Goal: Task Accomplishment & Management: Manage account settings

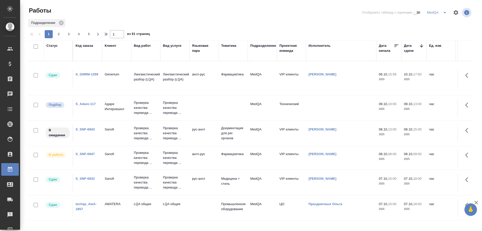
click at [75, 155] on td "S_SNF-6947" at bounding box center [87, 158] width 29 height 18
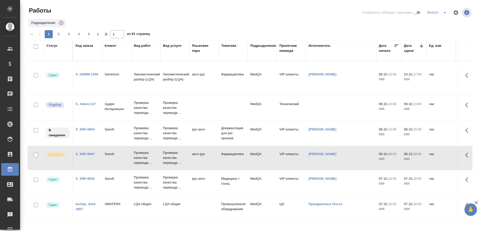
click at [77, 152] on link "S_SNF-6947" at bounding box center [85, 154] width 19 height 4
click at [81, 155] on link "S_SNF-6947" at bounding box center [85, 154] width 19 height 4
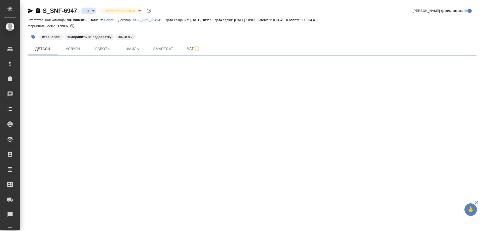
select select "RU"
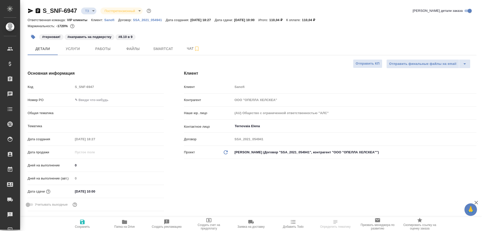
type textarea "x"
type input "[PERSON_NAME]"
type input "Chernova Anna"
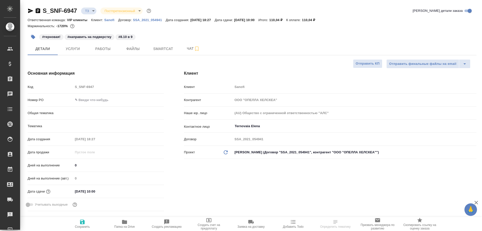
type input "Комаров Роман"
type input "VIP клиенты"
click at [103, 48] on span "Работы" at bounding box center [103, 49] width 24 height 6
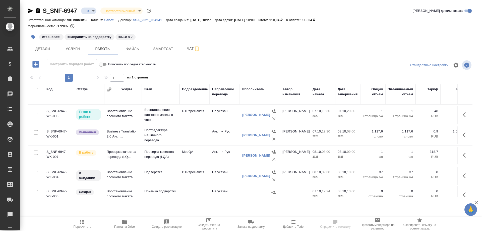
click at [113, 153] on td "Проверка качества перевода (LQ..." at bounding box center [123, 156] width 38 height 18
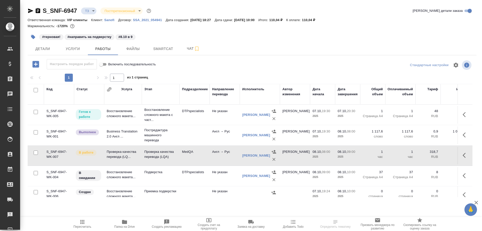
click at [113, 153] on td "Проверка качества перевода (LQ..." at bounding box center [123, 156] width 38 height 18
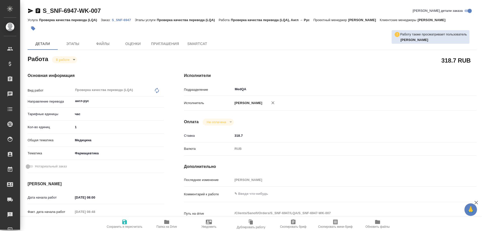
type textarea "x"
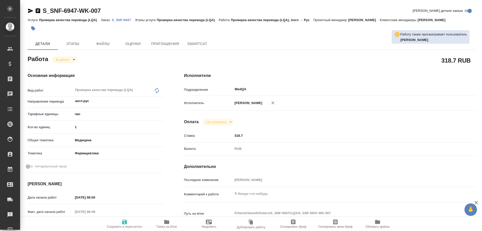
type textarea "x"
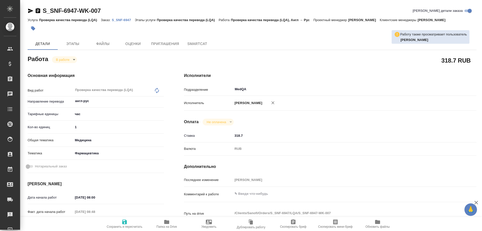
type textarea "x"
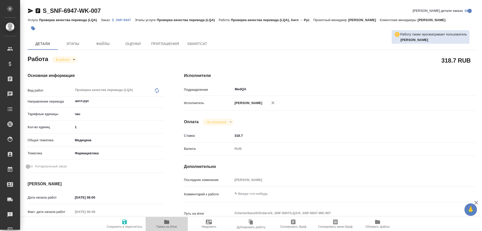
click at [165, 222] on icon "button" at bounding box center [166, 222] width 5 height 4
type textarea "x"
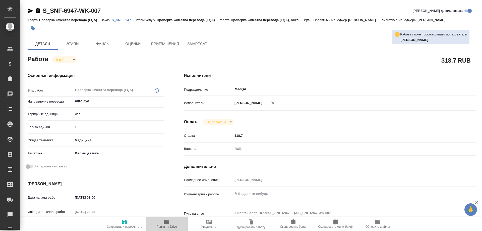
type textarea "x"
click at [165, 222] on icon "button" at bounding box center [166, 222] width 5 height 4
type textarea "x"
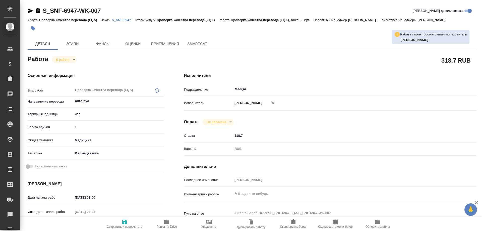
type textarea "x"
click at [72, 60] on body "🙏 .cls-1 fill:#fff; AWATERA Solovyova Elena Клиенты Спецификации Заказы 0 Чаты …" at bounding box center [241, 115] width 482 height 231
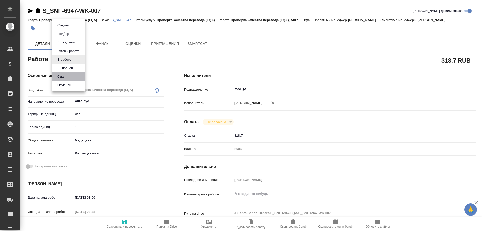
click at [68, 76] on li "Сдан" at bounding box center [68, 76] width 33 height 9
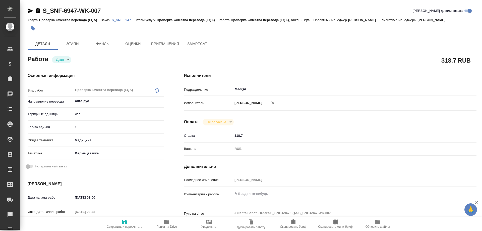
type textarea "x"
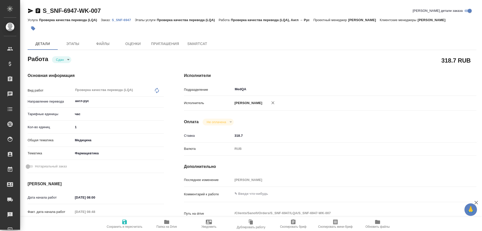
type textarea "x"
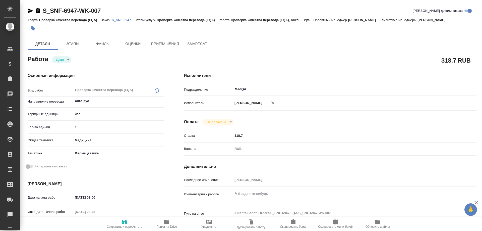
type textarea "x"
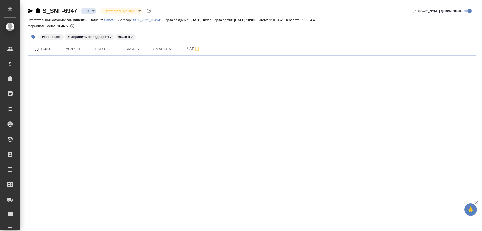
select select "RU"
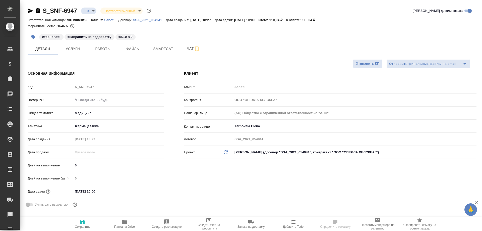
type textarea "x"
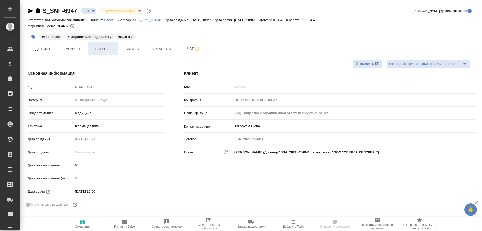
type textarea "x"
click at [100, 50] on span "Работы" at bounding box center [103, 49] width 24 height 6
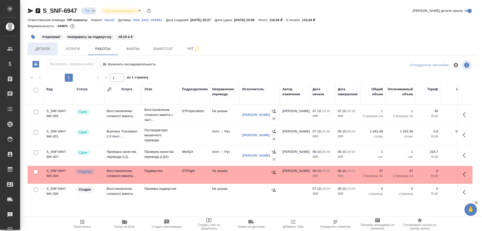
click at [38, 48] on span "Детали" at bounding box center [43, 49] width 24 height 6
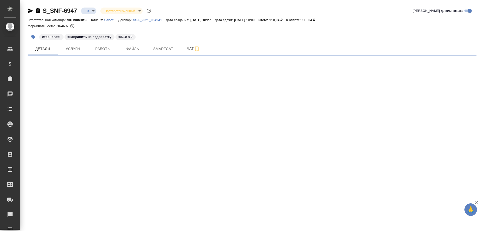
select select "RU"
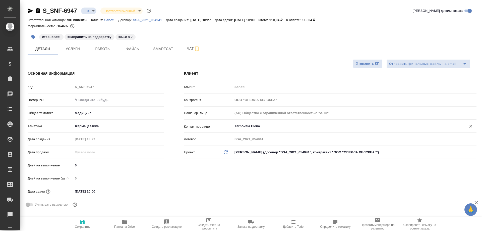
type textarea "x"
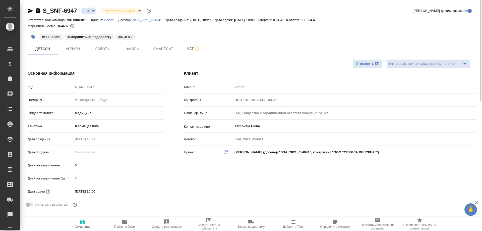
type textarea "x"
click at [103, 48] on span "Работы" at bounding box center [103, 49] width 24 height 6
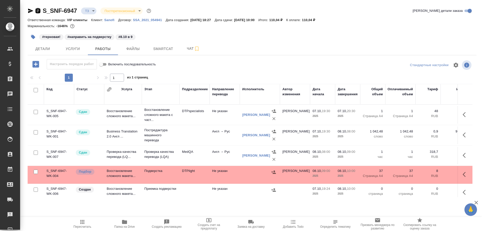
click at [38, 10] on icon "button" at bounding box center [38, 10] width 5 height 5
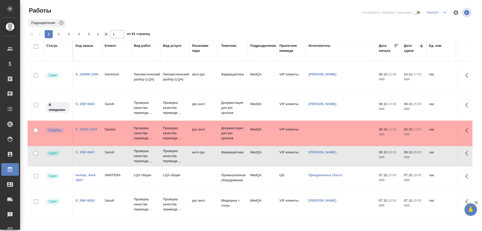
click at [81, 127] on link "S_SNDZ-2343" at bounding box center [87, 129] width 22 height 4
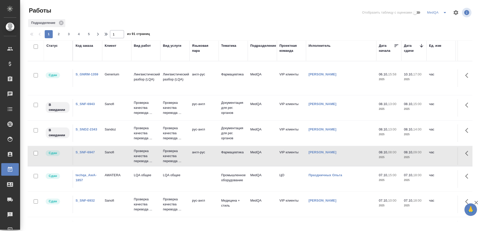
click at [85, 128] on link "S_SNDZ-2343" at bounding box center [87, 129] width 22 height 4
click at [82, 102] on link "S_SNF-6943" at bounding box center [85, 104] width 19 height 4
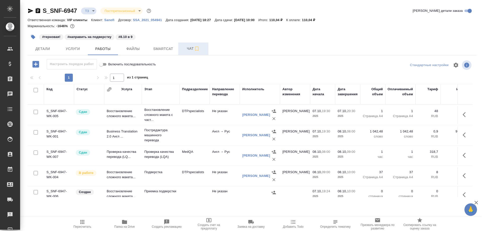
click at [189, 47] on span "Чат" at bounding box center [193, 48] width 24 height 6
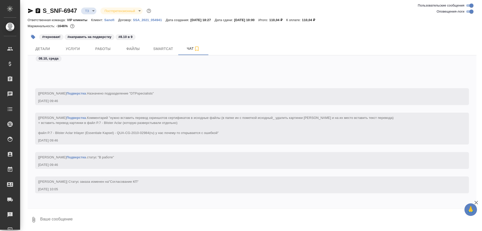
scroll to position [4349, 0]
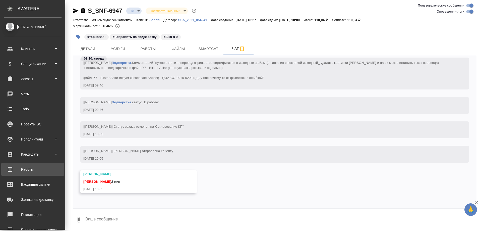
click at [21, 170] on div "Работы" at bounding box center [33, 170] width 58 height 8
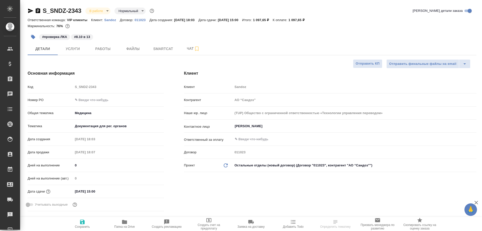
select select "RU"
click at [109, 48] on span "Работы" at bounding box center [103, 49] width 24 height 6
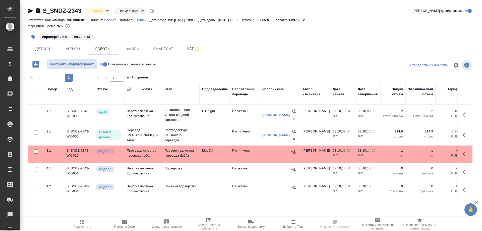
click at [146, 155] on td "Проверка качества перевода (LQ..." at bounding box center [143, 154] width 38 height 18
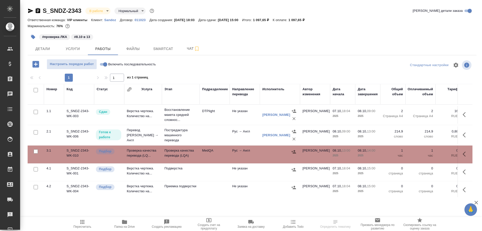
click at [146, 155] on td "Проверка качества перевода (LQ..." at bounding box center [143, 154] width 38 height 18
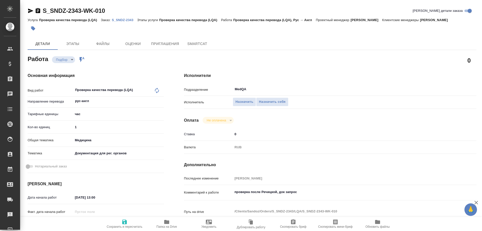
type textarea "x"
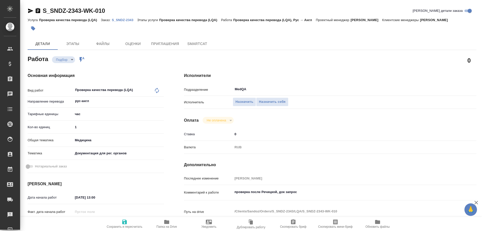
type textarea "x"
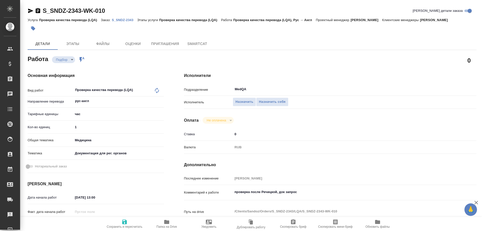
type textarea "x"
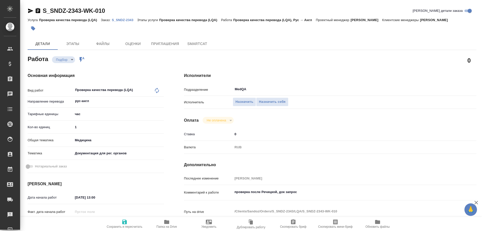
type textarea "x"
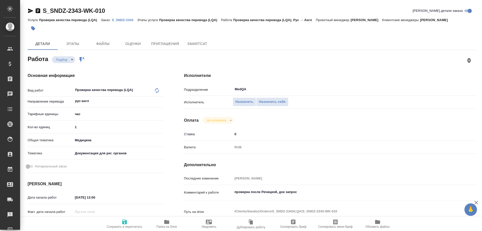
type textarea "x"
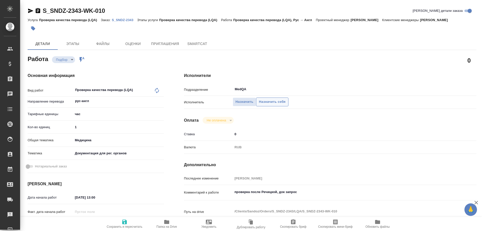
type textarea "x"
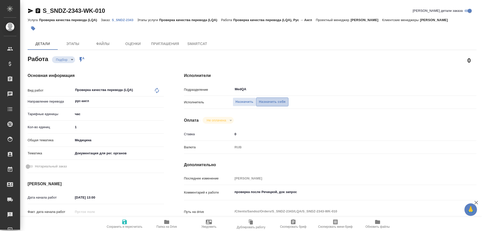
click at [272, 103] on span "Назначить себя" at bounding box center [272, 102] width 27 height 6
type textarea "x"
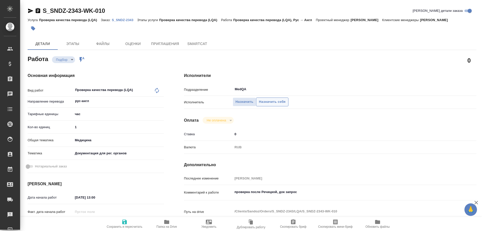
type textarea "x"
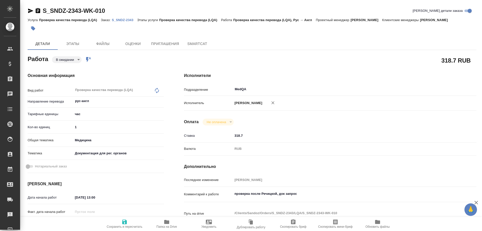
type textarea "x"
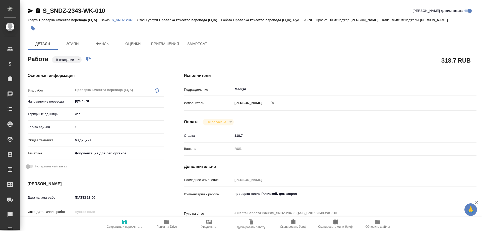
type textarea "x"
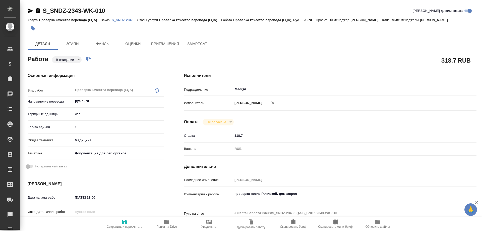
type textarea "x"
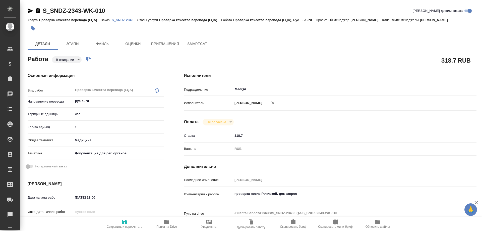
type textarea "x"
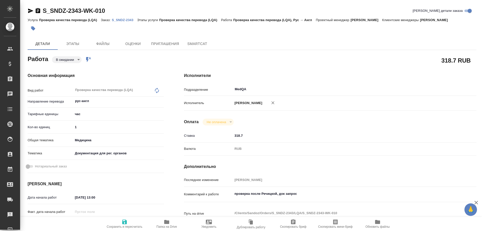
type textarea "x"
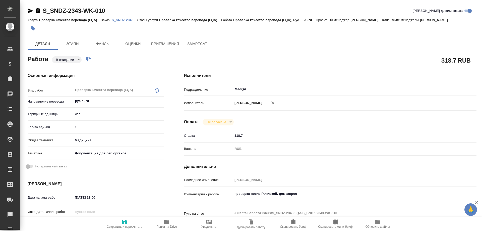
type textarea "x"
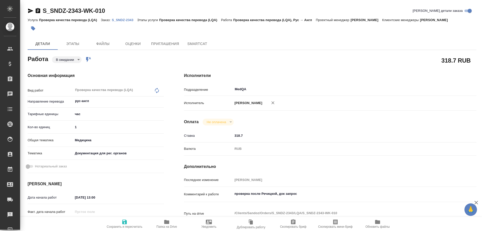
type textarea "x"
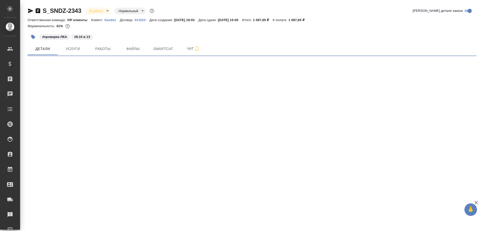
select select "RU"
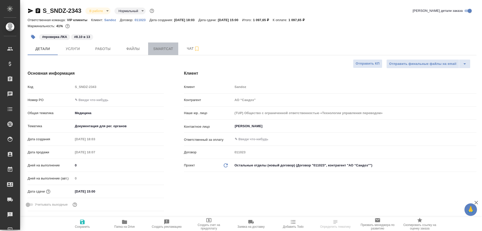
type textarea "x"
click at [161, 53] on button "Smartcat" at bounding box center [163, 48] width 30 height 13
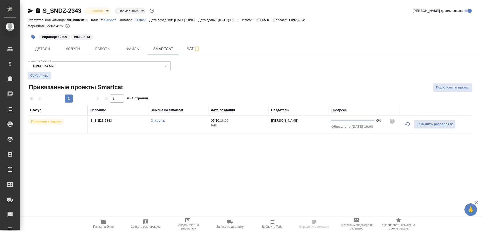
click at [158, 121] on link "Открыть" at bounding box center [158, 121] width 14 height 4
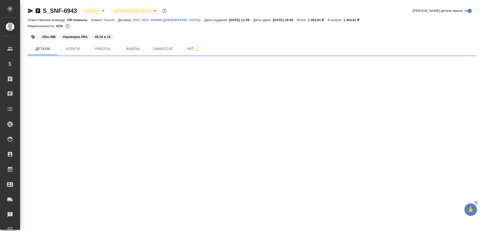
select select "RU"
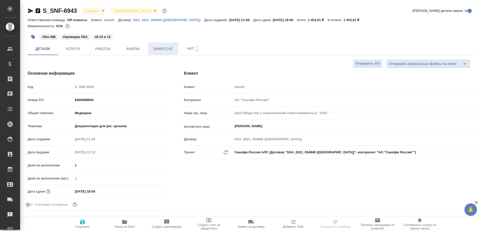
type textarea "x"
click at [158, 47] on span "Smartcat" at bounding box center [163, 49] width 24 height 6
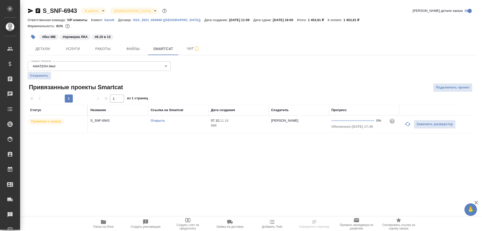
click at [154, 120] on link "Открыть" at bounding box center [158, 121] width 14 height 4
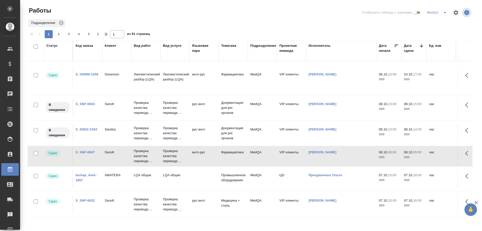
click at [86, 151] on link "S_SNF-6947" at bounding box center [85, 152] width 19 height 4
click at [86, 102] on link "S_SNF-6943" at bounding box center [85, 104] width 19 height 4
click at [89, 130] on link "S_SNDZ-2343" at bounding box center [87, 129] width 22 height 4
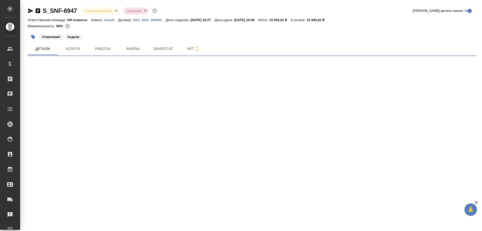
select select "RU"
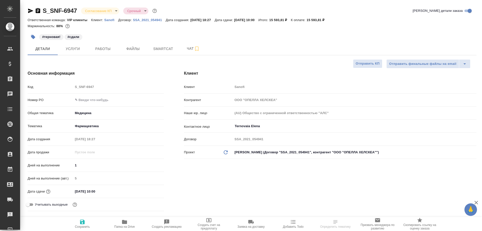
type textarea "x"
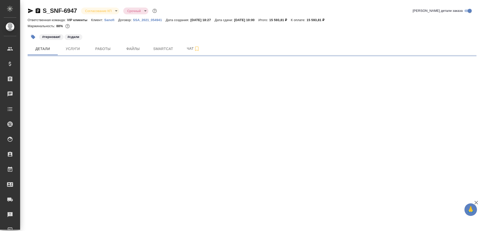
select select "RU"
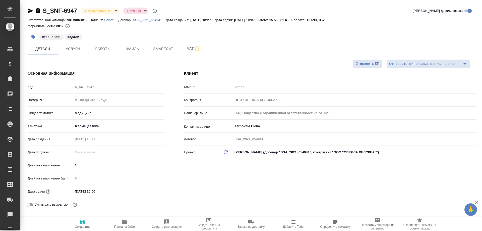
type textarea "x"
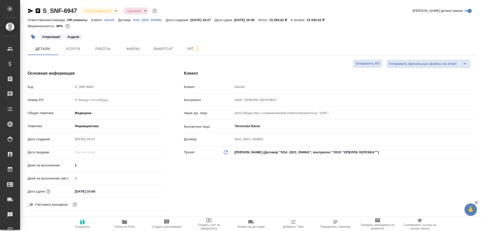
type textarea "x"
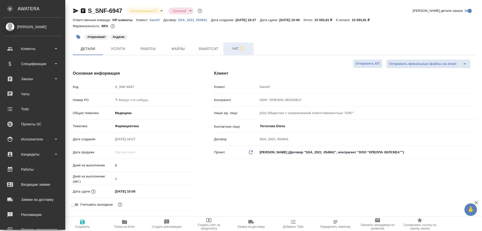
type textarea "x"
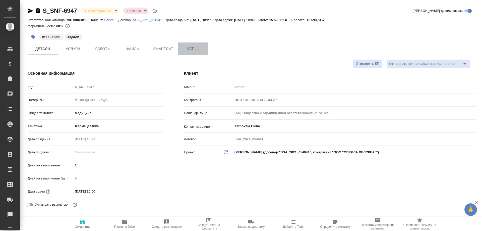
click at [190, 49] on span "Чат" at bounding box center [193, 48] width 24 height 6
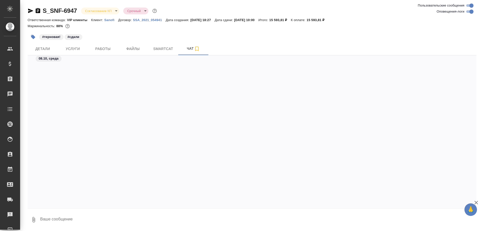
scroll to position [17210, 0]
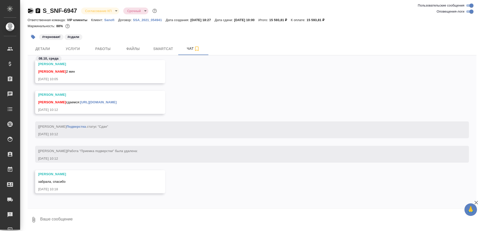
click at [28, 12] on icon "button" at bounding box center [30, 11] width 5 height 5
click at [38, 11] on icon "button" at bounding box center [38, 10] width 5 height 5
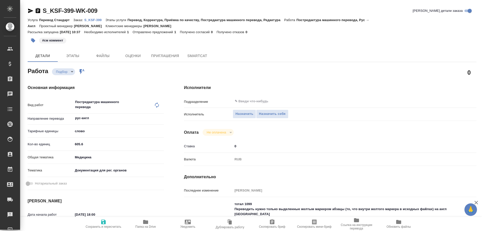
type textarea "x"
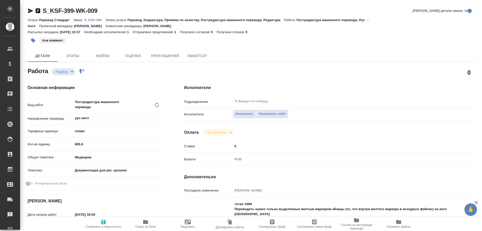
type textarea "x"
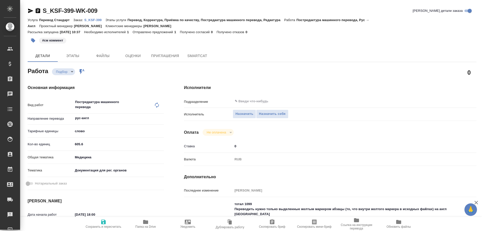
type textarea "x"
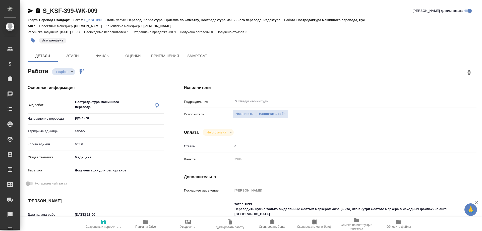
type textarea "x"
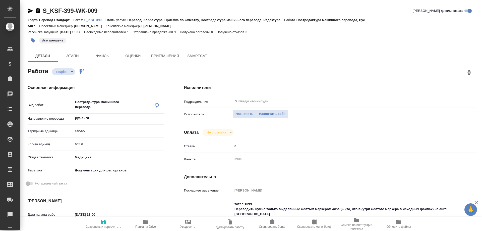
type textarea "x"
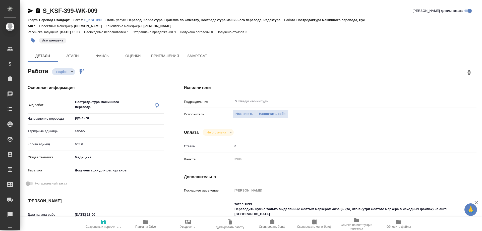
scroll to position [50, 0]
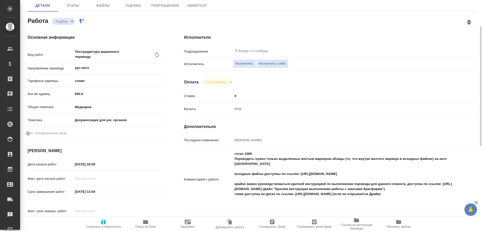
type textarea "x"
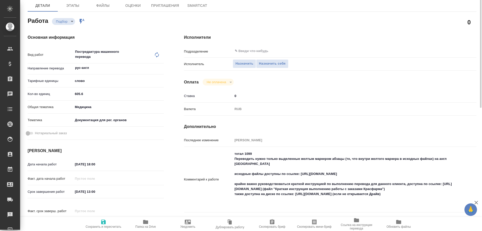
scroll to position [0, 0]
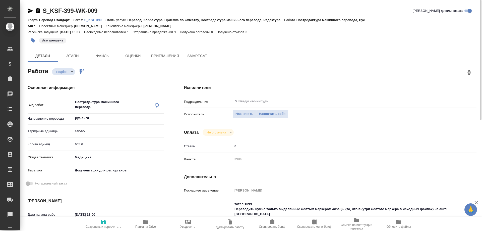
click at [91, 20] on p "S_KSF-399" at bounding box center [94, 20] width 21 height 4
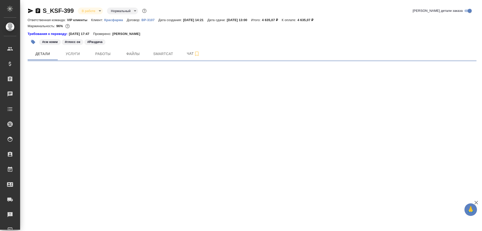
select select "RU"
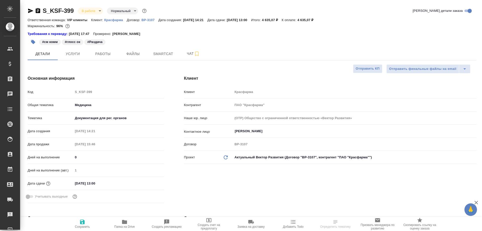
type textarea "x"
click at [126, 223] on icon "button" at bounding box center [124, 222] width 5 height 4
select select "RU"
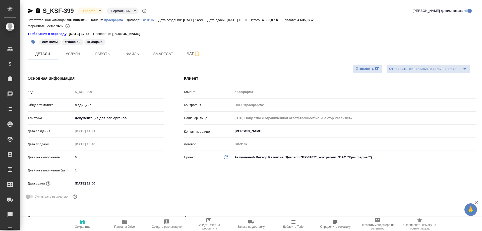
type textarea "x"
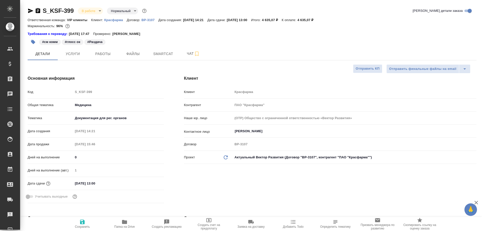
type textarea "x"
click at [47, 54] on span "Детали" at bounding box center [43, 54] width 24 height 6
click at [104, 54] on span "Работы" at bounding box center [103, 54] width 24 height 6
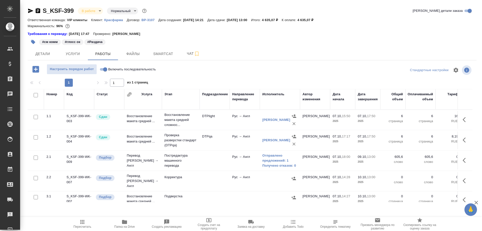
click at [137, 158] on td "Перевод Стандарт Рус → Англ" at bounding box center [143, 160] width 38 height 20
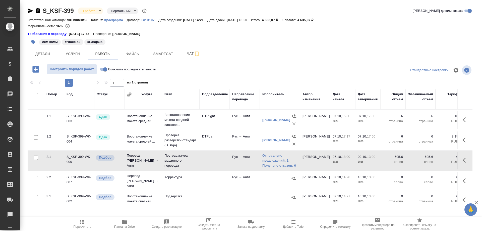
click at [137, 158] on td "Перевод Стандарт Рус → Англ" at bounding box center [143, 160] width 38 height 20
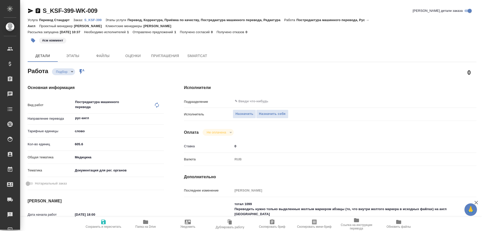
type textarea "x"
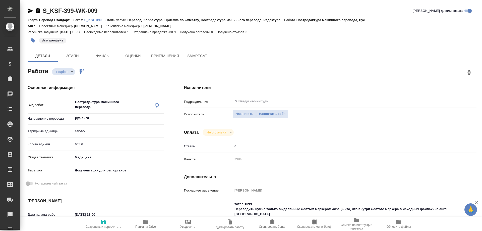
type textarea "x"
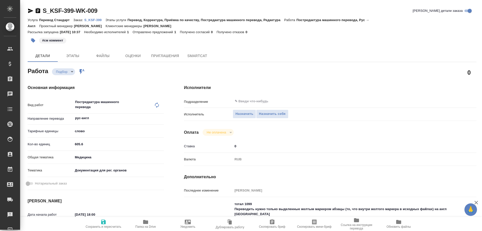
type textarea "x"
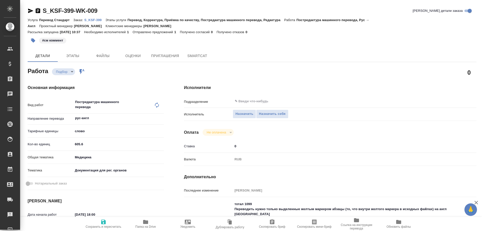
type textarea "x"
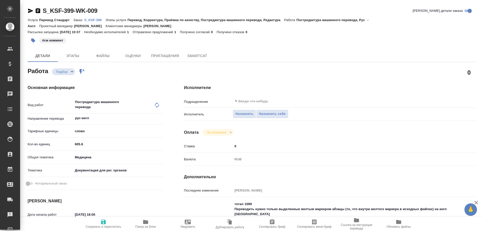
type textarea "x"
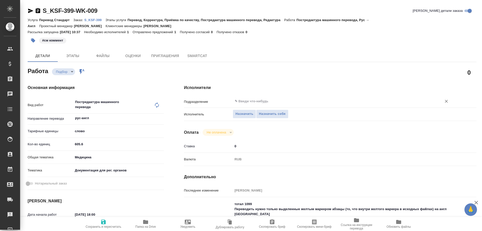
type textarea "x"
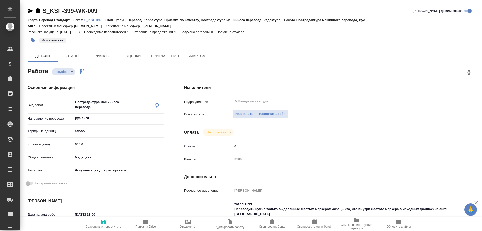
scroll to position [75, 0]
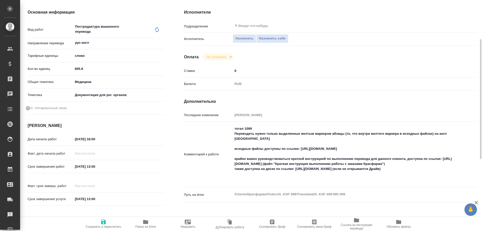
type textarea "x"
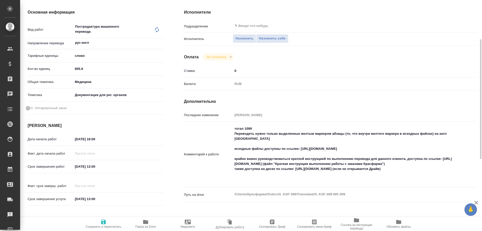
scroll to position [0, 0]
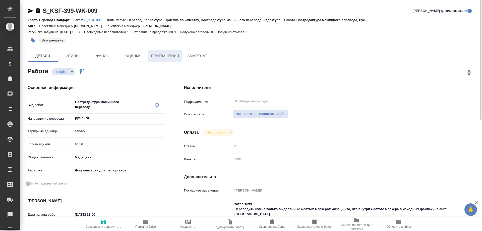
click at [165, 53] on span "Приглашения" at bounding box center [165, 56] width 28 height 6
type textarea "x"
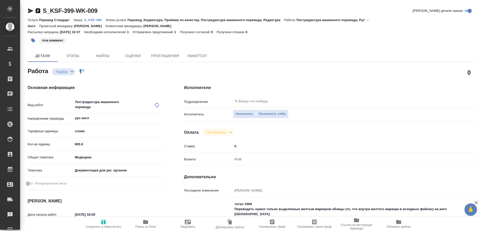
type textarea "x"
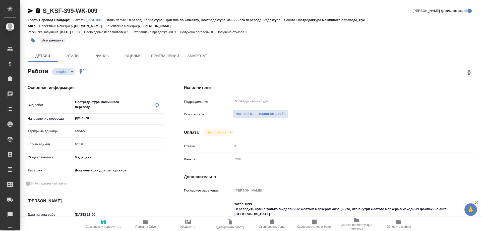
type textarea "x"
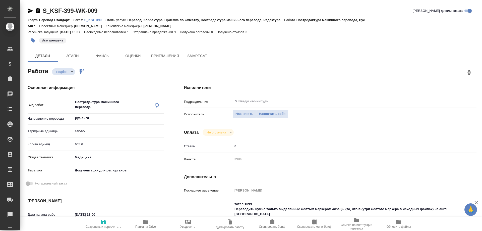
type textarea "x"
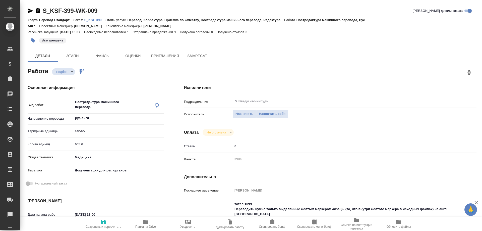
type textarea "x"
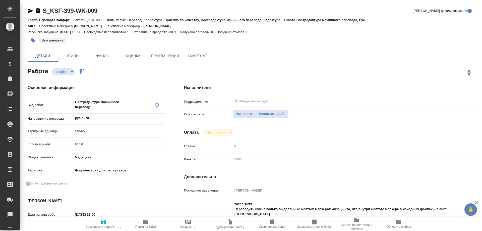
type textarea "x"
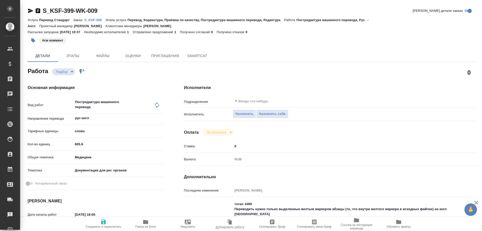
type textarea "x"
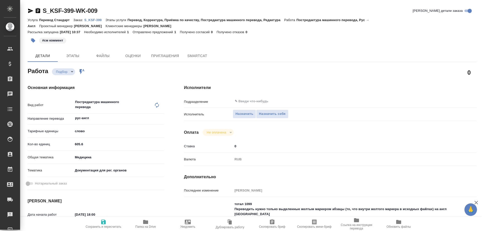
type textarea "x"
click at [98, 20] on p "S_KSF-399" at bounding box center [94, 20] width 21 height 4
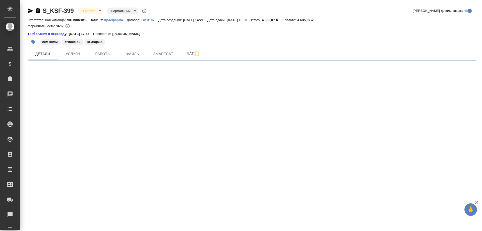
select select "RU"
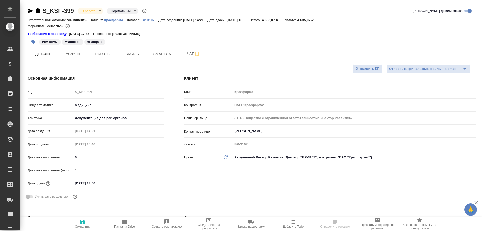
type textarea "x"
click at [30, 10] on icon "button" at bounding box center [30, 11] width 5 height 5
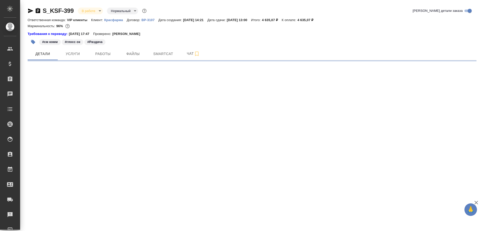
select select "RU"
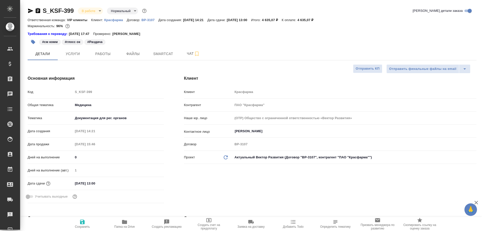
type textarea "x"
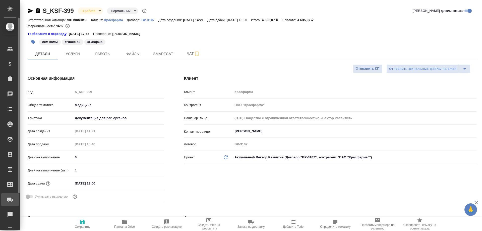
type textarea "x"
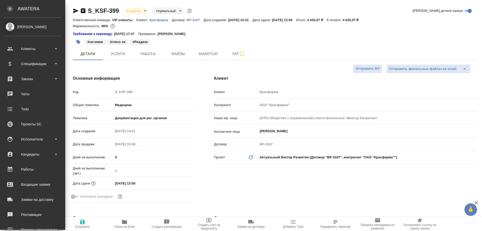
type textarea "x"
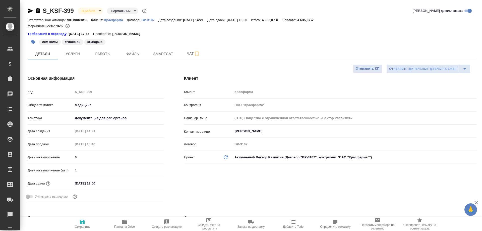
type textarea "x"
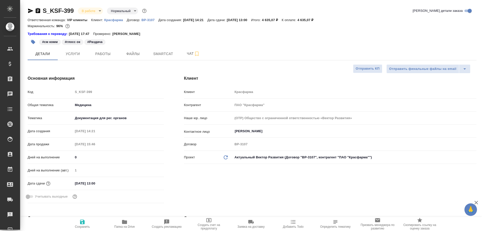
type textarea "x"
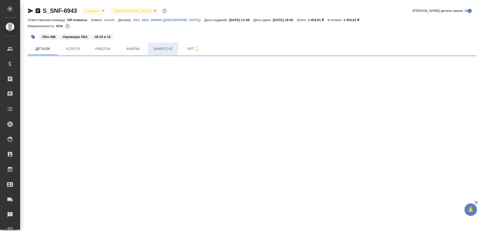
select select "RU"
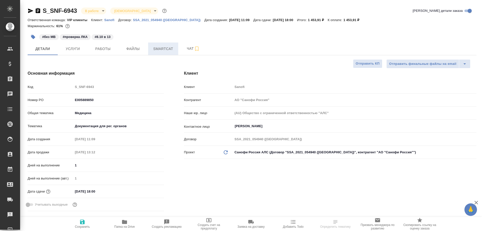
click at [167, 51] on span "Smartcat" at bounding box center [163, 49] width 24 height 6
type textarea "x"
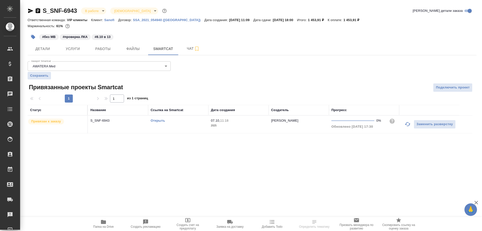
click at [159, 120] on link "Открыть" at bounding box center [158, 121] width 14 height 4
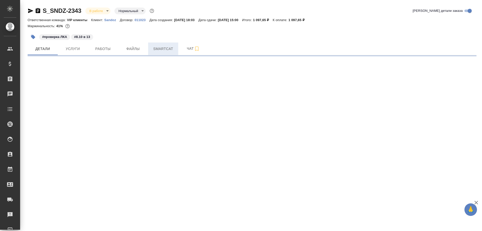
select select "RU"
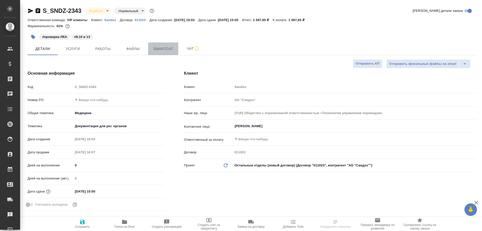
click at [159, 46] on span "Smartcat" at bounding box center [163, 49] width 24 height 6
type textarea "x"
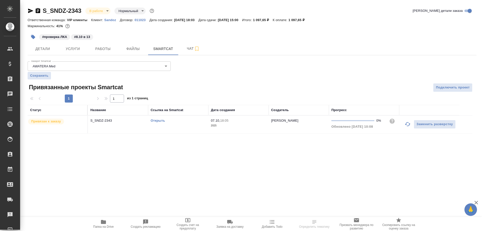
click at [156, 121] on link "Открыть" at bounding box center [158, 121] width 14 height 4
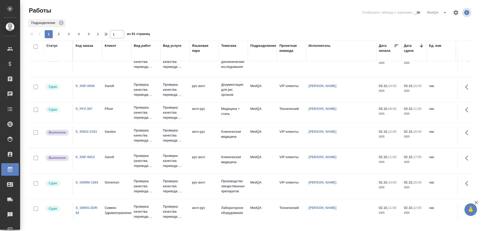
scroll to position [377, 0]
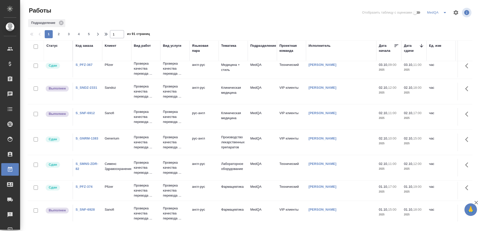
click at [84, 136] on link "S_GNRM-1383" at bounding box center [87, 138] width 23 height 4
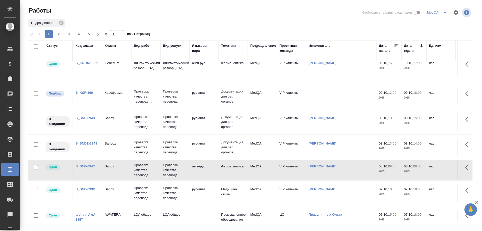
scroll to position [0, 0]
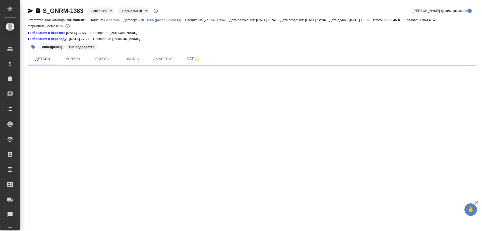
select select "RU"
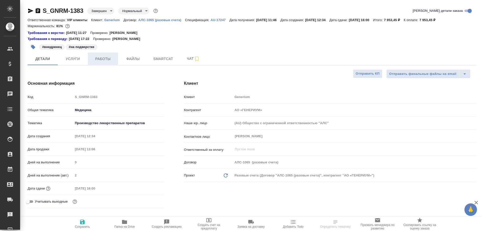
type textarea "x"
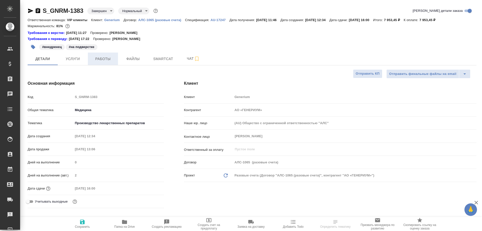
type textarea "x"
click at [107, 58] on span "Работы" at bounding box center [103, 59] width 24 height 6
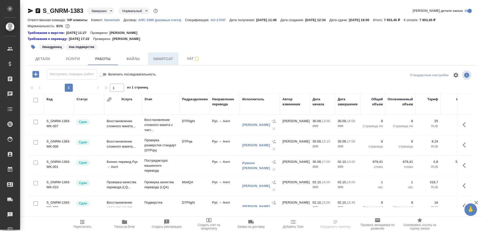
click at [168, 58] on span "Smartcat" at bounding box center [163, 59] width 24 height 6
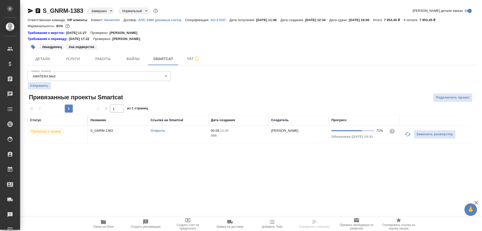
click at [158, 130] on link "Открыть" at bounding box center [158, 131] width 14 height 4
click at [46, 57] on span "Детали" at bounding box center [43, 59] width 24 height 6
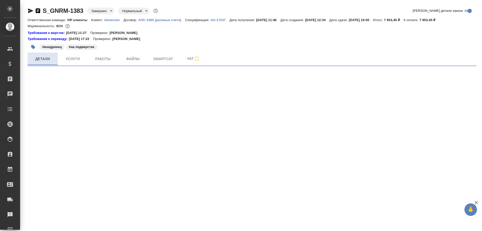
select select "RU"
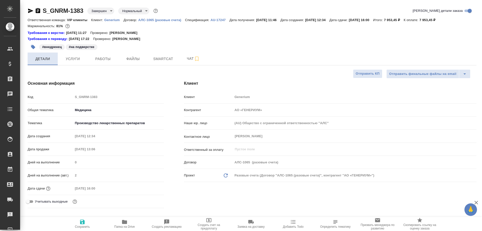
type textarea "x"
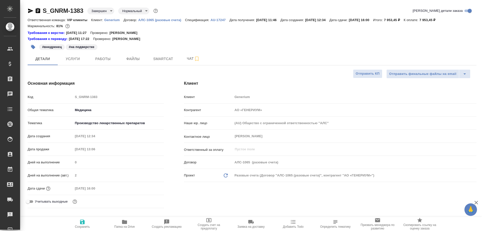
type textarea "x"
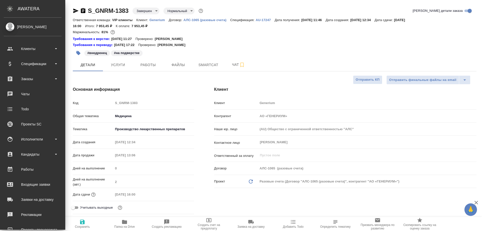
type textarea "x"
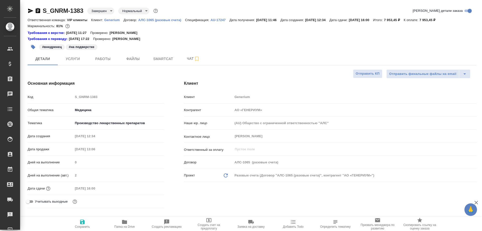
click at [39, 10] on icon "button" at bounding box center [38, 10] width 5 height 5
type textarea "x"
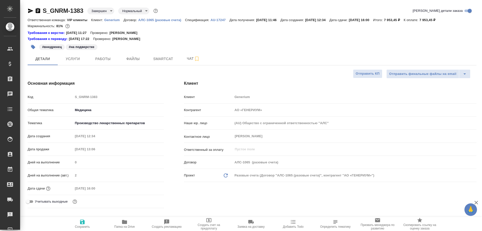
type textarea "x"
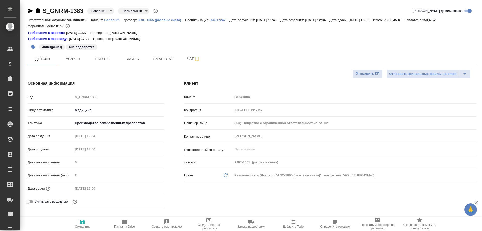
type textarea "x"
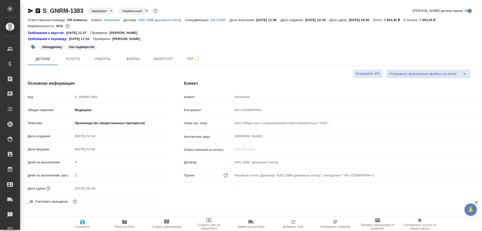
type textarea "x"
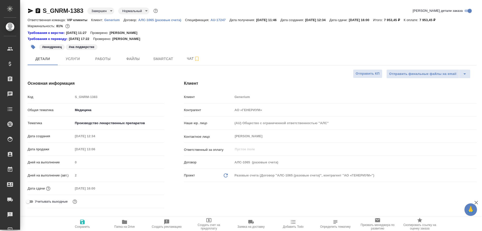
type textarea "x"
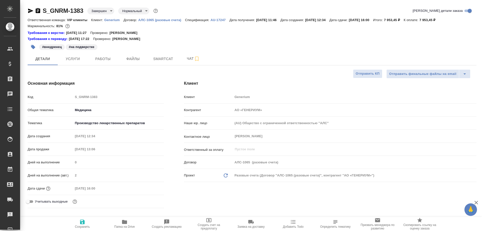
select select "RU"
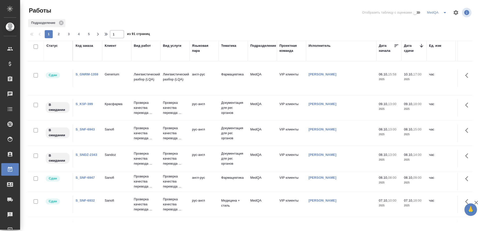
click at [90, 155] on link "S_SNDZ-2343" at bounding box center [87, 155] width 22 height 4
click at [89, 129] on link "S_SNF-6943" at bounding box center [85, 129] width 19 height 4
click at [90, 154] on link "S_SNDZ-2343" at bounding box center [87, 155] width 22 height 4
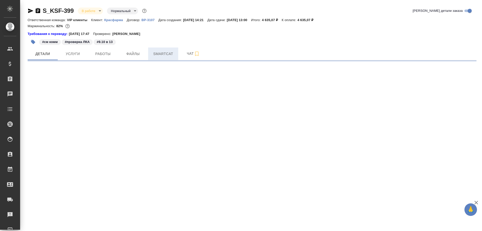
select select "RU"
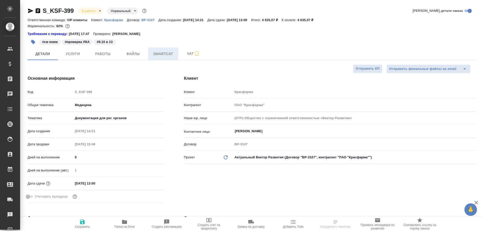
type textarea "x"
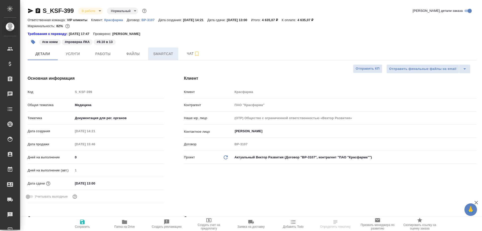
type textarea "x"
click at [105, 56] on span "Работы" at bounding box center [103, 54] width 24 height 6
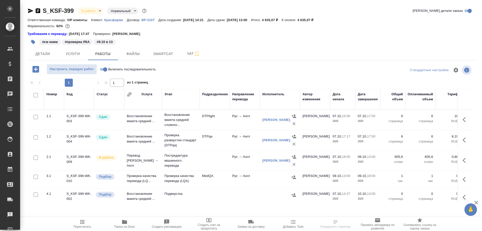
click at [135, 183] on td "Проверка качества перевода (LQ..." at bounding box center [143, 180] width 38 height 18
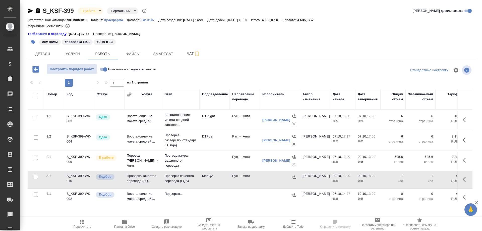
click at [135, 183] on td "Проверка качества перевода (LQ..." at bounding box center [143, 180] width 38 height 18
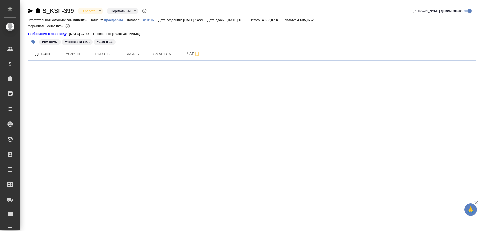
select select "RU"
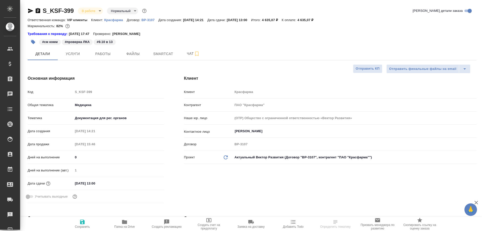
type textarea "x"
select select "RU"
type textarea "x"
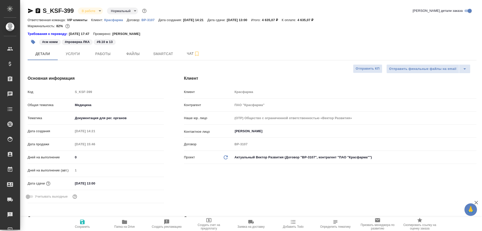
type textarea "x"
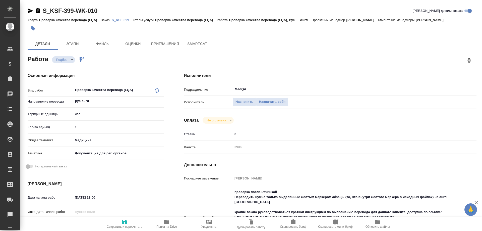
type textarea "x"
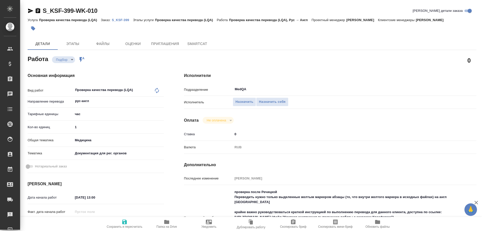
type textarea "x"
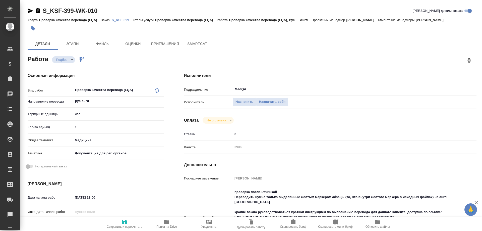
type textarea "x"
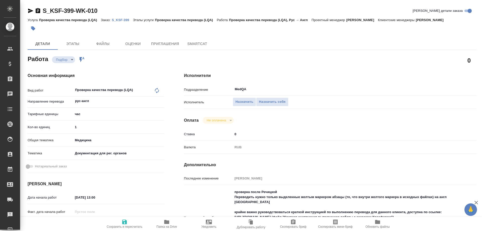
type input "recruiting"
type textarea "Проверка качества перевода (LQA)"
type textarea "x"
type input "рус-англ"
type input "5a8b1489cc6b4906c91bfd93"
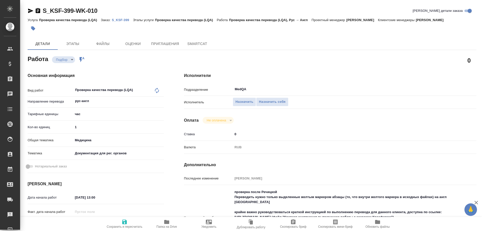
type input "1"
type input "med"
type input "5f647205b73bc97568ca66c6"
type input "09.10.2025 13:00"
type input "09.10.2025 18:00"
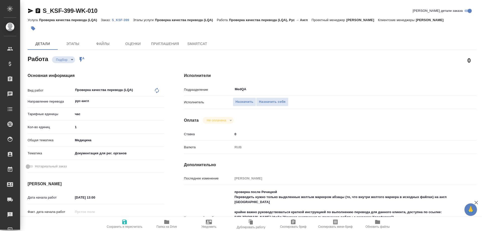
type input "10.10.2025 13:00"
type input "MedQA"
type input "notPayed"
type input "0"
type input "RUB"
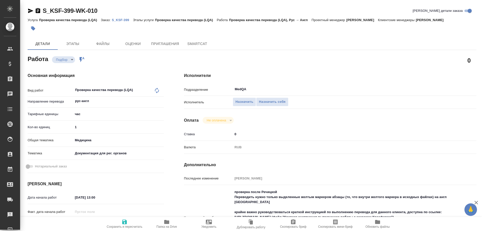
type input "[PERSON_NAME]"
type textarea "проверка после Речицкой Переводить нужно только выделенные желтым маркером абза…"
type textarea "x"
type textarea "/Clients/Красфарма/Orders/S_KSF-399/LQA/S_KSF-399-WK-010"
type textarea "x"
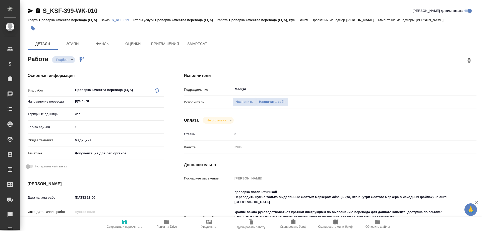
type input "S_KSF-399"
type input "Проверка качества перевода (LQA)"
type input "[PERSON_NAME]"
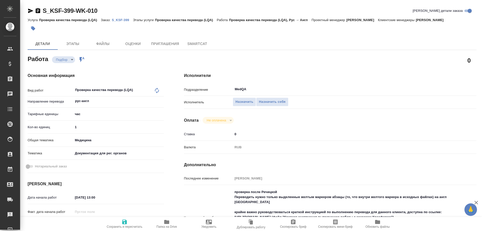
type input "/Clients/Красфарма/Orders/S_KSF-399"
type textarea "x"
type textarea "Переводить нужно только выделенные желтым [PERSON_NAME] (то, что внутри желтого…"
type textarea "x"
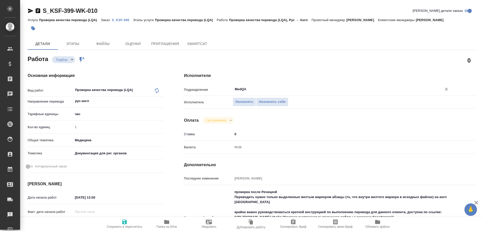
type textarea "x"
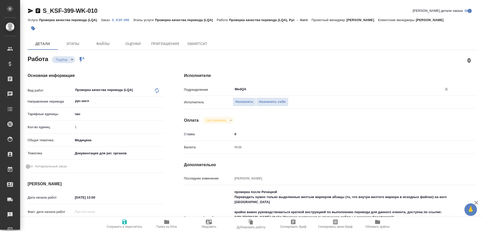
type textarea "x"
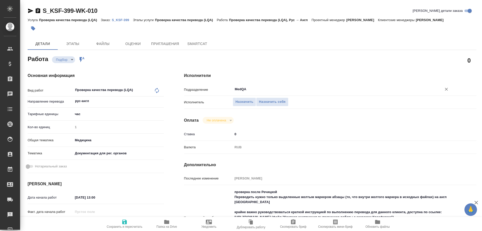
type textarea "x"
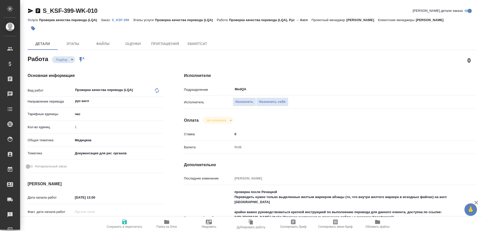
type textarea "x"
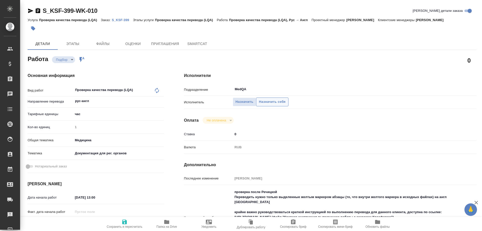
type textarea "x"
click at [282, 103] on span "Назначить себя" at bounding box center [272, 102] width 27 height 6
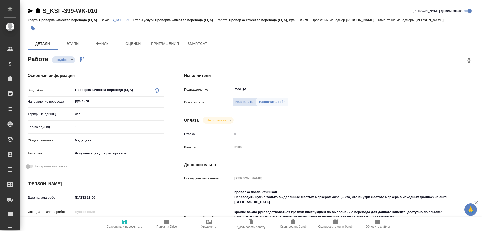
type textarea "x"
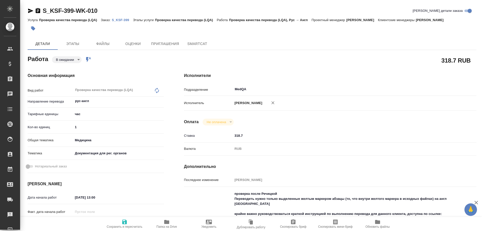
type textarea "x"
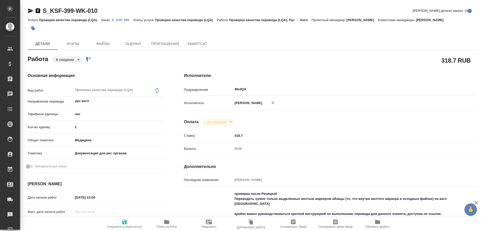
type textarea "x"
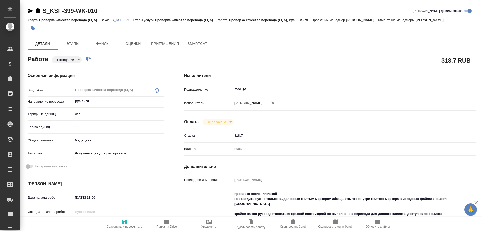
type textarea "x"
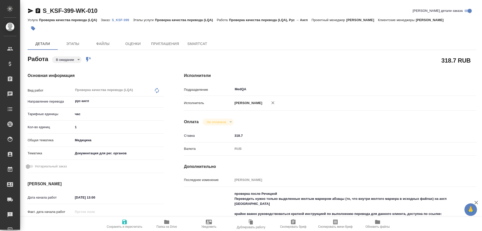
type textarea "x"
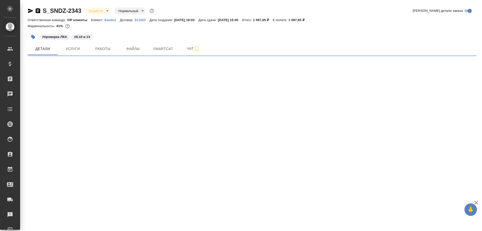
select select "RU"
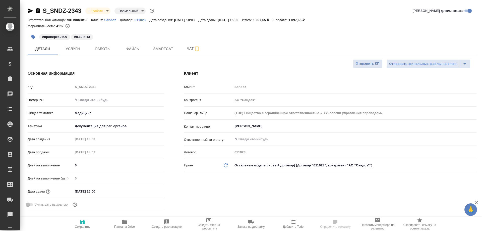
type textarea "x"
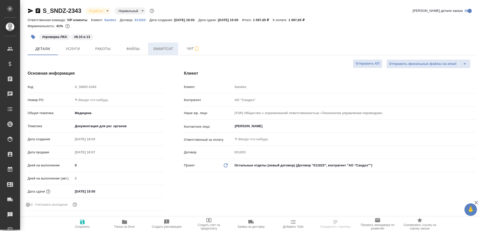
type textarea "x"
click at [161, 51] on span "Smartcat" at bounding box center [163, 49] width 24 height 6
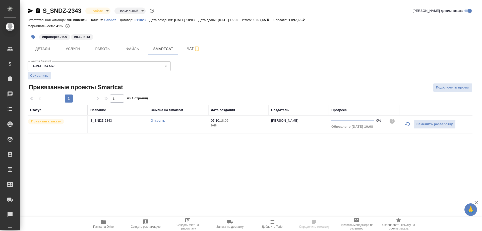
click at [157, 120] on link "Открыть" at bounding box center [158, 121] width 14 height 4
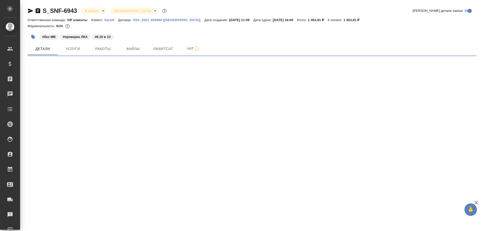
select select "RU"
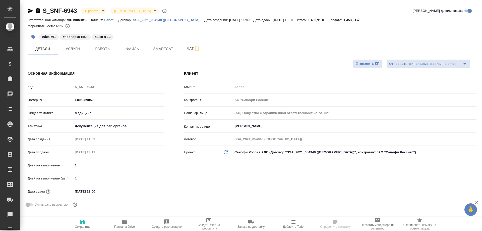
type textarea "x"
click at [170, 49] on span "Smartcat" at bounding box center [163, 49] width 24 height 6
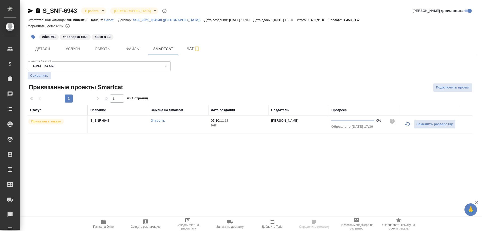
click at [160, 121] on link "Открыть" at bounding box center [158, 121] width 14 height 4
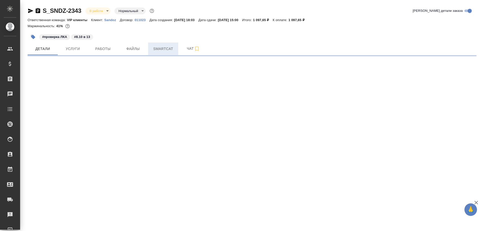
select select "RU"
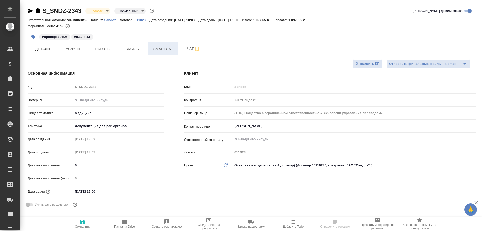
type textarea "x"
click at [166, 48] on span "Smartcat" at bounding box center [163, 49] width 24 height 6
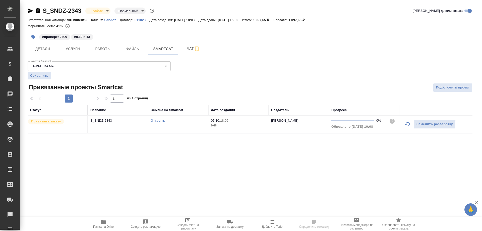
click at [158, 120] on link "Открыть" at bounding box center [158, 121] width 14 height 4
click at [159, 120] on link "Открыть" at bounding box center [158, 121] width 14 height 4
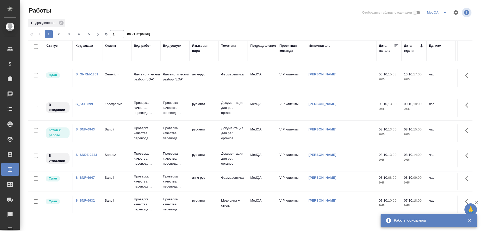
click at [91, 154] on link "S_SNDZ-2343" at bounding box center [87, 155] width 22 height 4
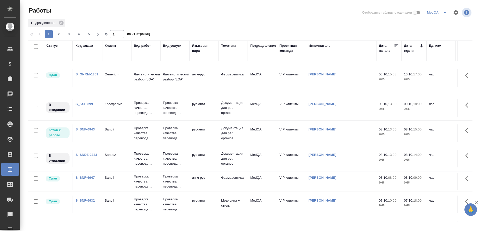
click at [85, 154] on link "S_SNDZ-2343" at bounding box center [87, 155] width 22 height 4
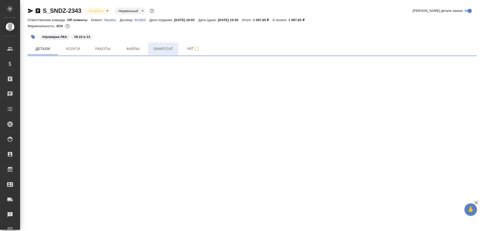
select select "RU"
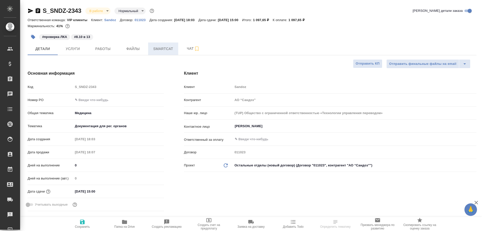
type textarea "x"
click at [164, 51] on span "Smartcat" at bounding box center [163, 49] width 24 height 6
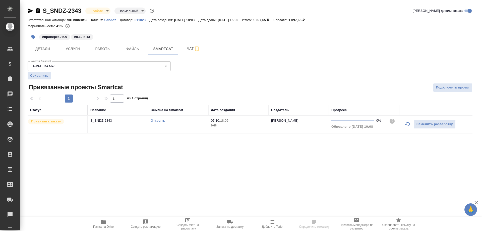
click at [158, 120] on link "Открыть" at bounding box center [158, 121] width 14 height 4
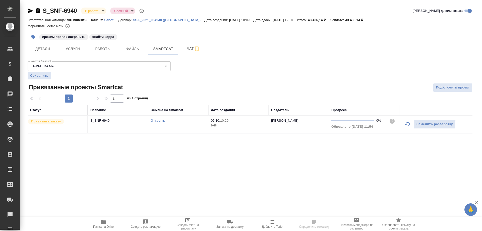
click at [159, 120] on link "Открыть" at bounding box center [158, 121] width 14 height 4
click at [101, 222] on icon "button" at bounding box center [103, 222] width 5 height 4
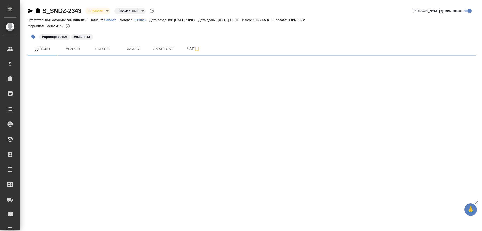
select select "RU"
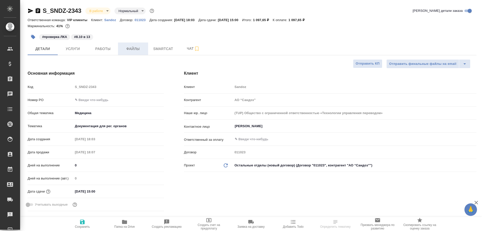
type textarea "x"
click at [161, 50] on span "Smartcat" at bounding box center [163, 49] width 24 height 6
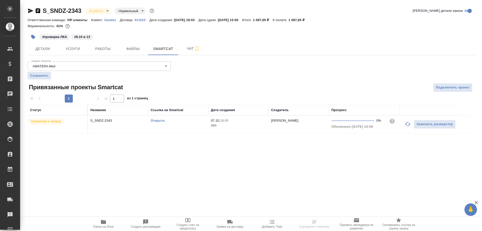
click at [155, 119] on link "Открыть" at bounding box center [158, 121] width 14 height 4
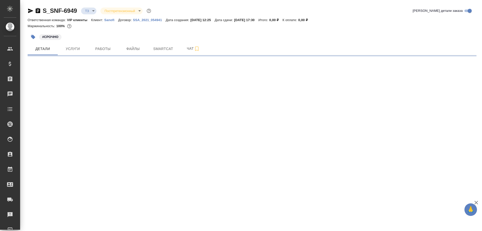
select select "RU"
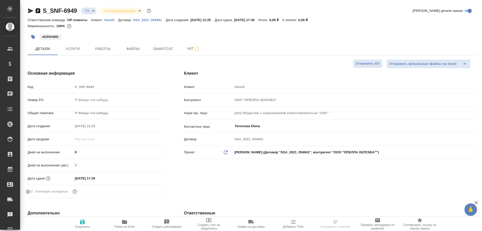
type textarea "x"
click at [128, 222] on span "Папка на Drive" at bounding box center [124, 224] width 36 height 10
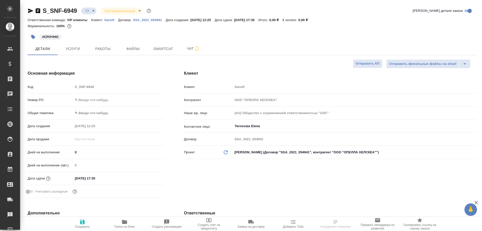
type textarea "x"
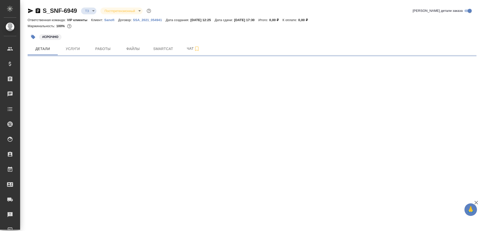
select select "RU"
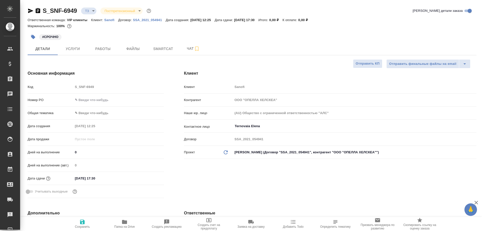
type textarea "x"
click at [161, 48] on span "Smartcat" at bounding box center [163, 49] width 24 height 6
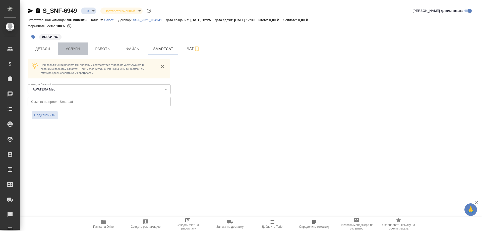
click at [78, 48] on span "Услуги" at bounding box center [73, 49] width 24 height 6
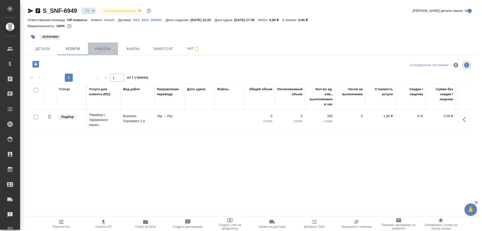
click at [103, 49] on span "Работы" at bounding box center [103, 49] width 24 height 6
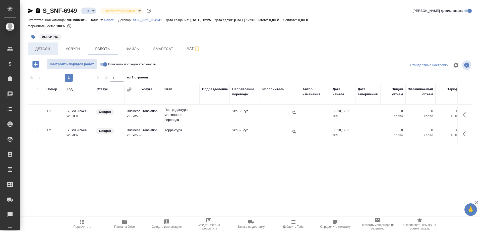
click at [44, 48] on span "Детали" at bounding box center [43, 49] width 24 height 6
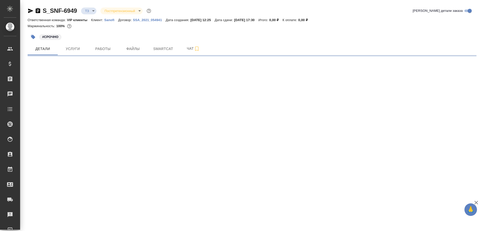
select select "RU"
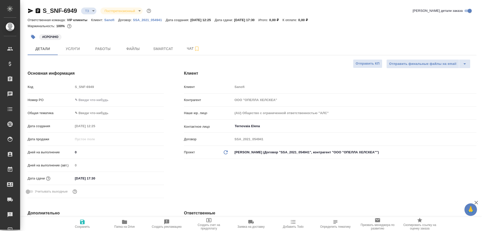
type textarea "x"
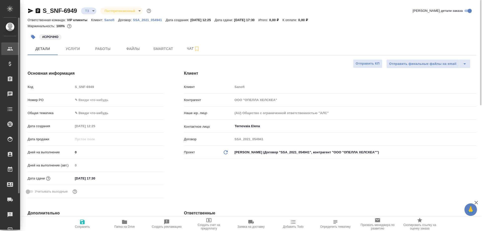
type textarea "x"
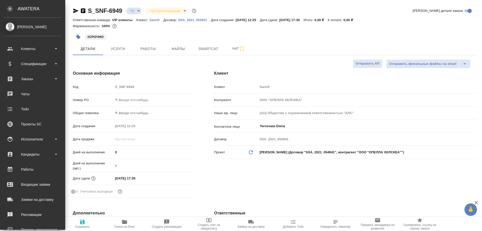
type textarea "x"
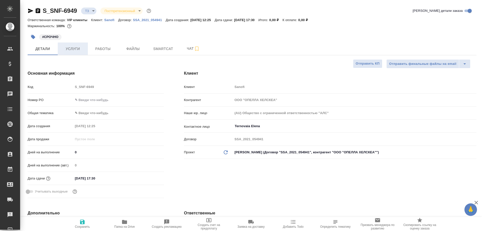
click at [72, 48] on span "Услуги" at bounding box center [73, 49] width 24 height 6
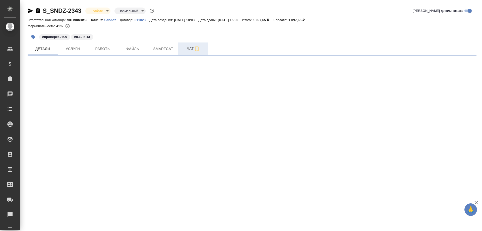
select select "RU"
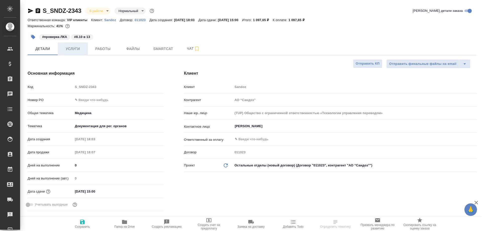
type textarea "x"
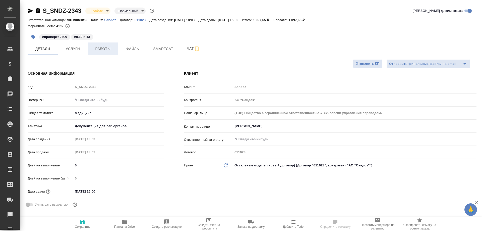
type textarea "x"
click at [102, 50] on span "Работы" at bounding box center [103, 49] width 24 height 6
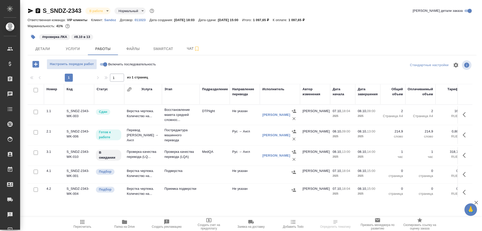
click at [143, 139] on td "Перевод Стандарт Рус → Англ" at bounding box center [143, 135] width 38 height 20
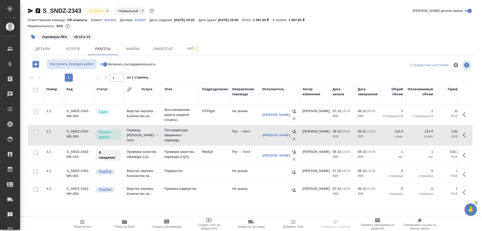
click at [143, 139] on td "Перевод Стандарт Рус → Англ" at bounding box center [143, 135] width 38 height 20
click at [140, 160] on td "Проверка качества перевода (LQ..." at bounding box center [143, 156] width 38 height 18
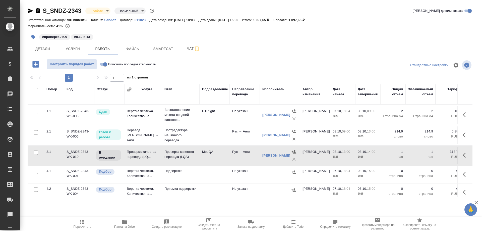
click at [140, 160] on td "Проверка качества перевода (LQ..." at bounding box center [143, 156] width 38 height 18
click at [102, 64] on input "Включить последовательность" at bounding box center [105, 64] width 18 height 6
checkbox input "true"
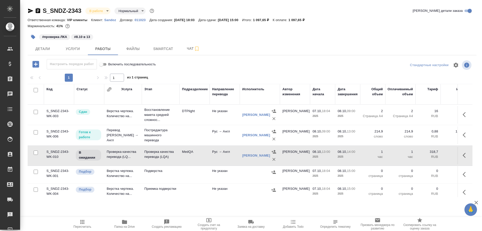
click at [106, 64] on input "Включить последовательность" at bounding box center [101, 64] width 18 height 6
checkbox input "false"
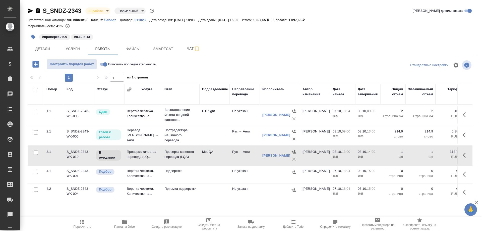
click at [124, 219] on icon "button" at bounding box center [125, 222] width 6 height 6
click at [125, 219] on icon "button" at bounding box center [125, 222] width 6 height 6
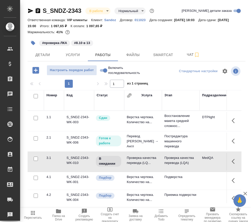
click at [37, 11] on icon "button" at bounding box center [38, 11] width 6 height 6
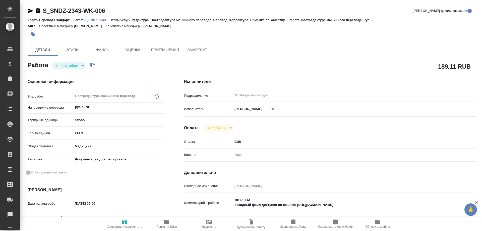
type textarea "x"
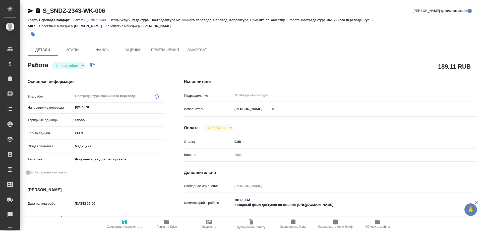
type textarea "x"
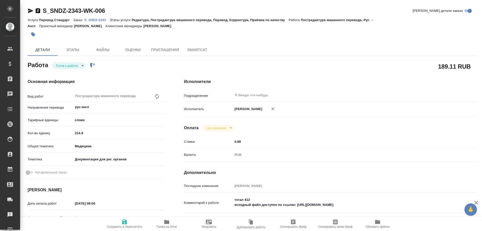
type textarea "x"
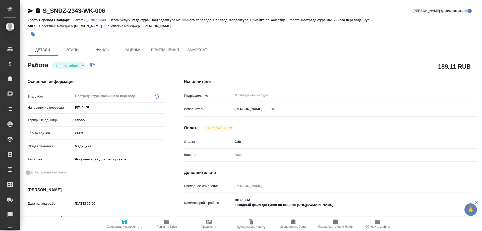
type textarea "x"
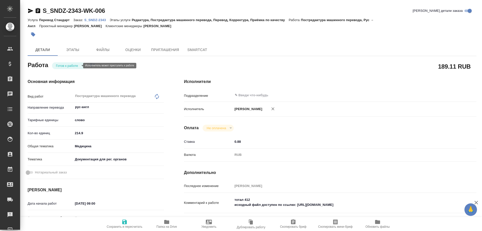
type textarea "x"
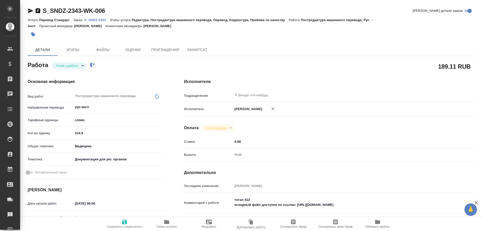
click at [81, 66] on body "🙏 .cls-1 fill:#fff; AWATERA [PERSON_NAME] Спецификации Заказы Чаты Todo Проекты…" at bounding box center [241, 115] width 482 height 231
type textarea "x"
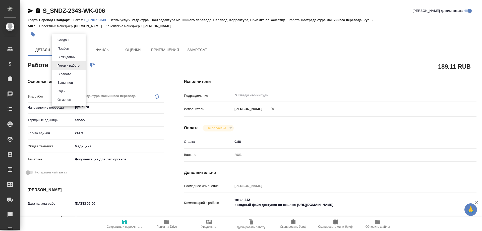
type textarea "x"
click at [67, 82] on button "Выполнен" at bounding box center [65, 83] width 18 height 6
type textarea "x"
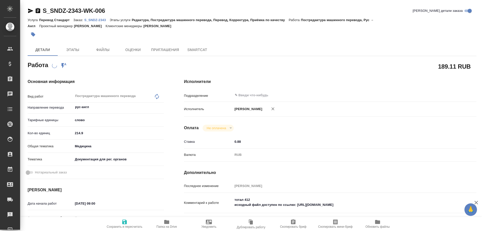
type textarea "x"
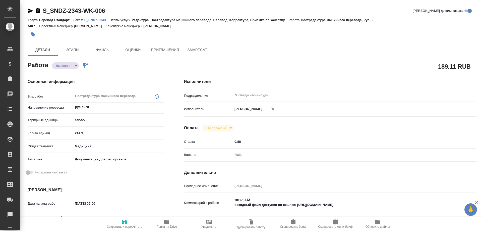
type textarea "x"
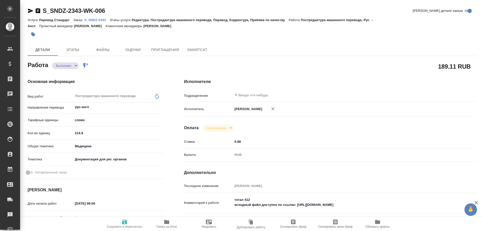
type textarea "x"
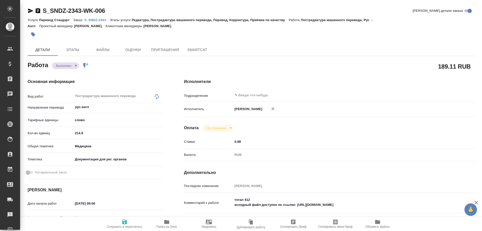
type textarea "x"
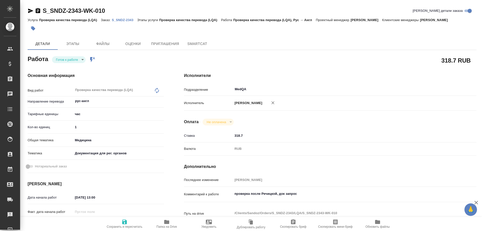
type textarea "x"
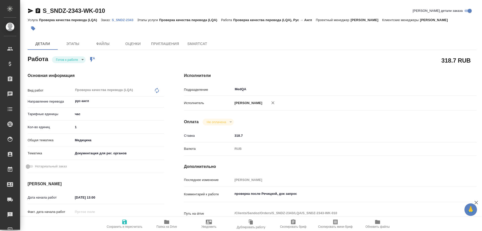
type textarea "x"
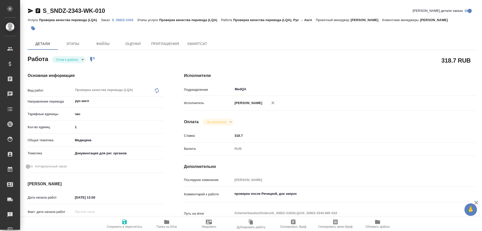
type textarea "x"
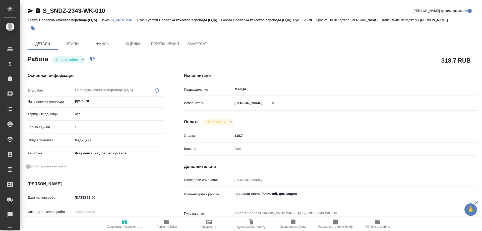
type textarea "x"
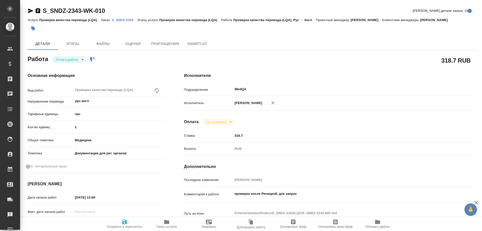
type textarea "x"
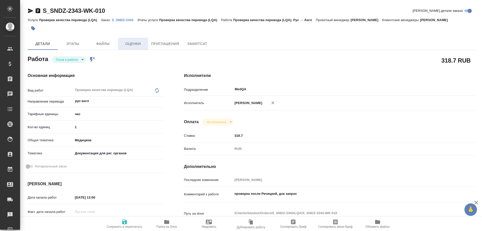
type textarea "x"
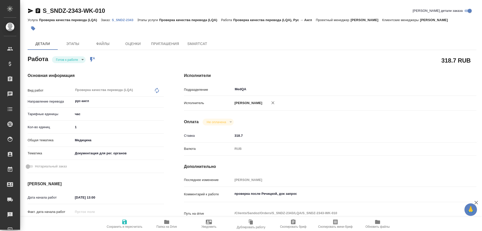
click at [82, 60] on body "🙏 .cls-1 fill:#fff; AWATERA Solovyova Elena Клиенты Спецификации Заказы Чаты To…" at bounding box center [241, 115] width 482 height 231
type textarea "x"
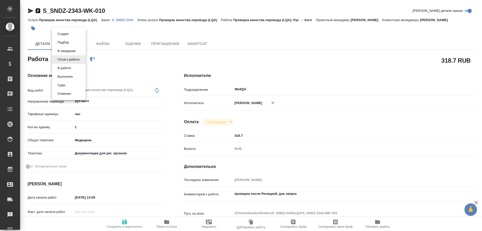
type textarea "x"
click at [64, 68] on button "В работе" at bounding box center [64, 68] width 17 height 6
type textarea "x"
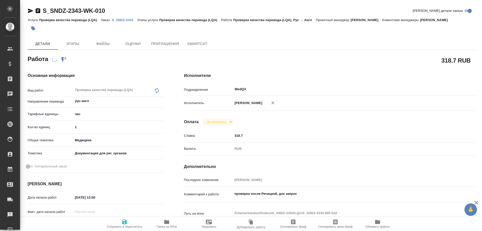
type textarea "x"
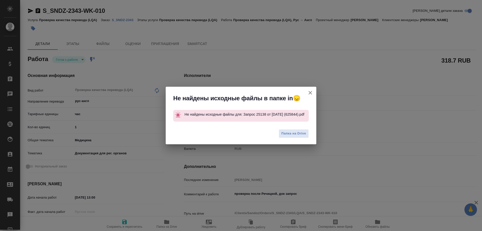
type textarea "x"
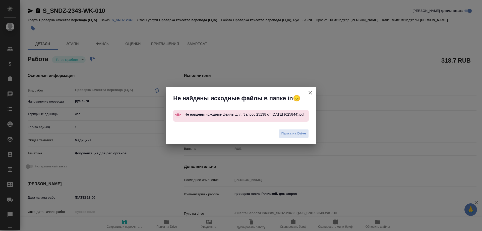
type textarea "x"
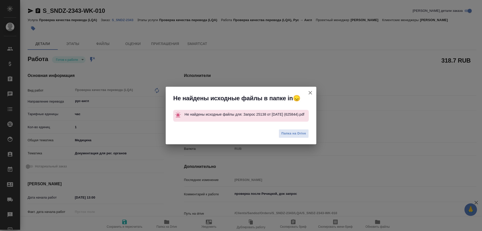
click at [312, 92] on icon "button" at bounding box center [310, 93] width 6 height 6
type textarea "x"
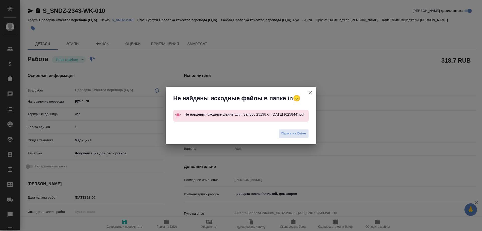
type textarea "x"
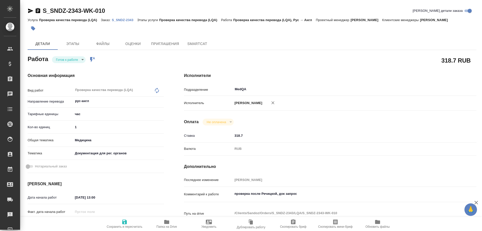
type textarea "x"
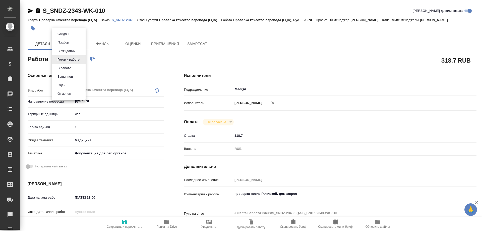
click at [80, 60] on body "🙏 .cls-1 fill:#fff; AWATERA Solovyova Elena Клиенты Спецификации Заказы 0 Чаты …" at bounding box center [241, 115] width 482 height 231
click at [76, 70] on li "В работе" at bounding box center [69, 68] width 34 height 9
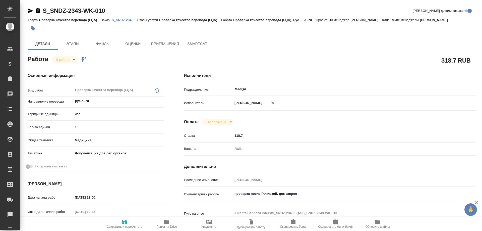
type textarea "x"
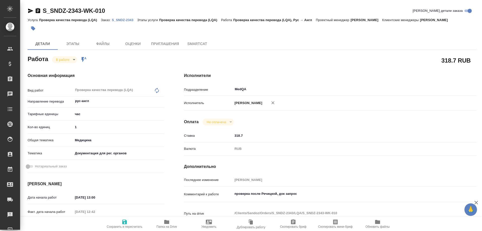
type textarea "x"
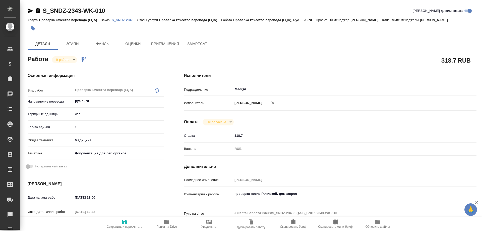
type textarea "x"
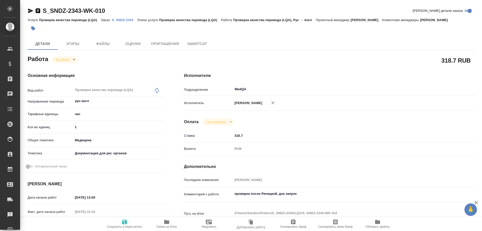
type textarea "x"
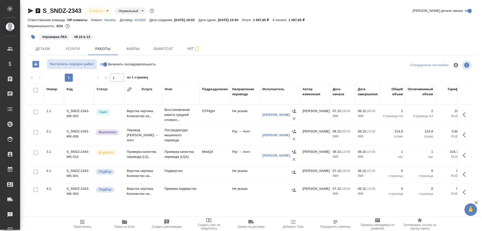
click at [127, 223] on icon "button" at bounding box center [124, 222] width 5 height 4
click at [136, 158] on td "Проверка качества перевода (LQ..." at bounding box center [143, 156] width 38 height 18
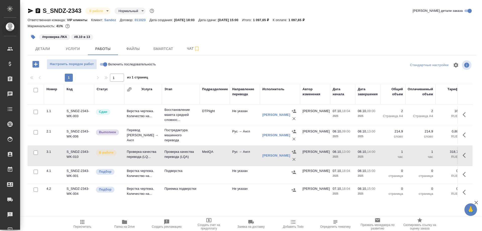
click at [136, 158] on td "Проверка качества перевода (LQ..." at bounding box center [143, 156] width 38 height 18
click at [101, 65] on input "Включить последовательность" at bounding box center [105, 64] width 18 height 6
checkbox input "true"
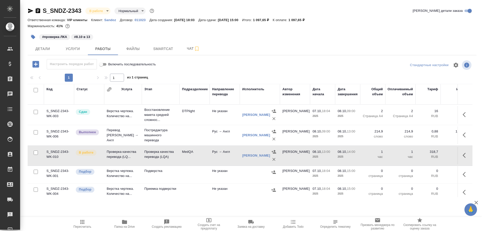
click at [105, 63] on input "Включить последовательность" at bounding box center [101, 64] width 18 height 6
checkbox input "false"
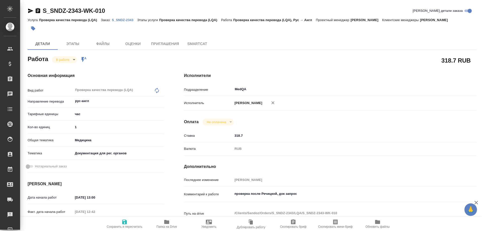
type textarea "x"
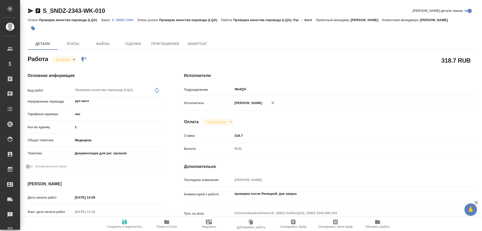
type textarea "x"
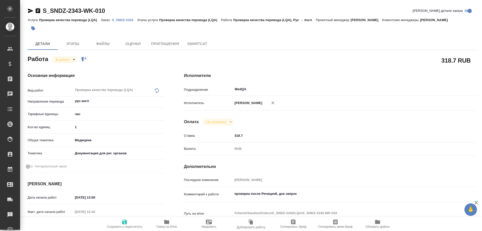
type textarea "x"
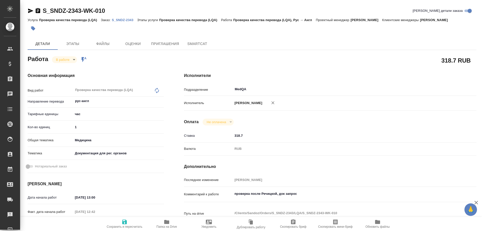
type textarea "x"
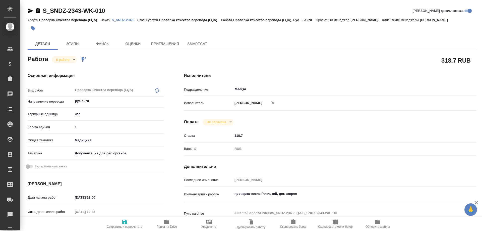
type textarea "x"
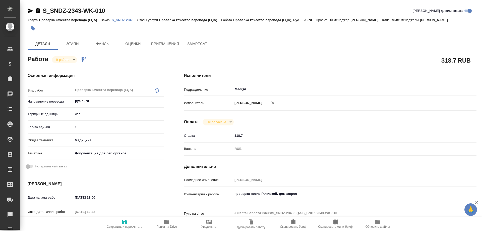
click at [165, 220] on icon "button" at bounding box center [166, 222] width 5 height 4
click at [165, 221] on icon "button" at bounding box center [166, 222] width 5 height 4
type textarea "x"
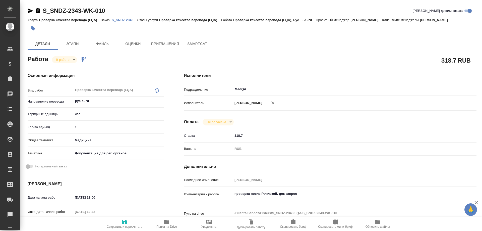
type textarea "x"
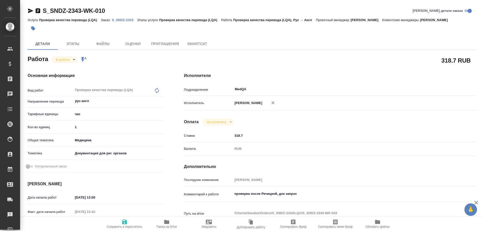
type textarea "x"
click at [165, 224] on icon "button" at bounding box center [167, 222] width 6 height 6
drag, startPoint x: 86, startPoint y: 129, endPoint x: 30, endPoint y: 123, distance: 55.8
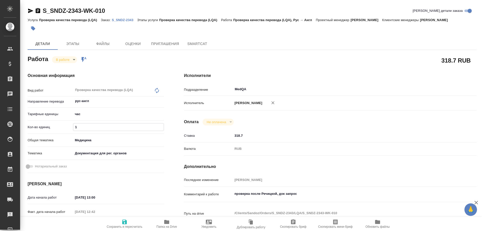
click at [28, 128] on div "Кол-во единиц 1" at bounding box center [96, 127] width 136 height 9
type textarea "x"
type input "0"
type textarea "x"
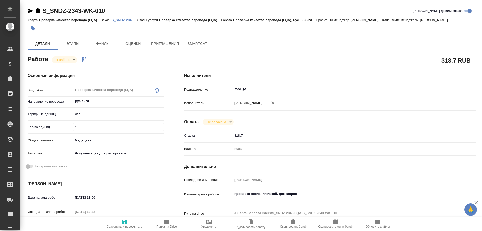
type textarea "x"
type input "0.3"
type textarea "x"
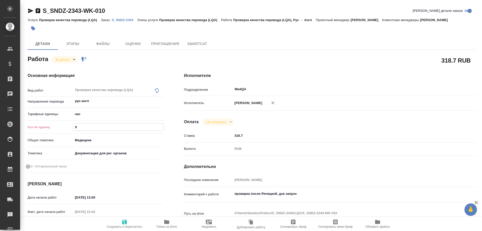
type textarea "x"
type input "0.33"
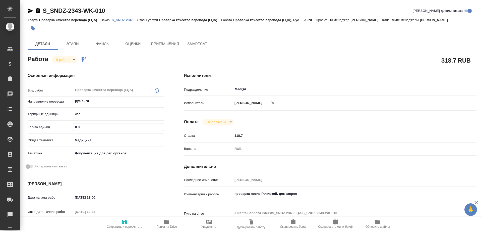
type textarea "x"
type input "0.33"
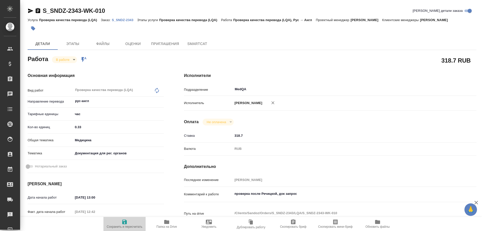
click at [123, 221] on icon "button" at bounding box center [124, 221] width 5 height 5
type textarea "x"
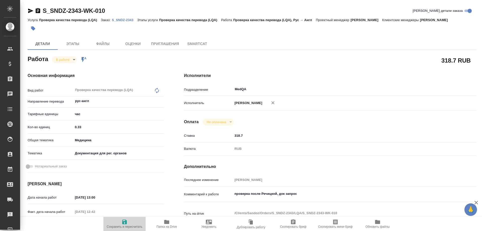
type textarea "x"
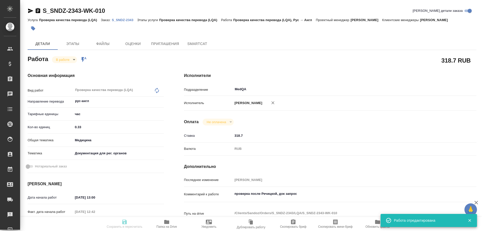
type textarea "x"
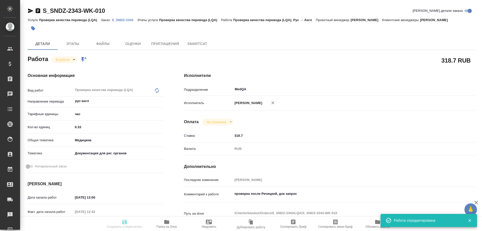
type input "inProgress"
type textarea "Проверка качества перевода (LQA)"
type textarea "x"
type input "рус-англ"
type input "5a8b1489cc6b4906c91bfd93"
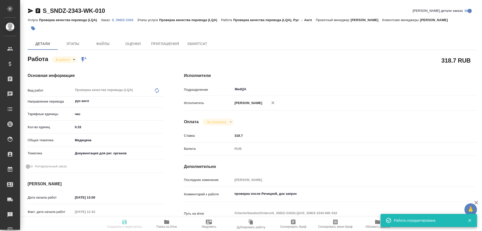
type input "0.33"
type input "med"
type input "5f647205b73bc97568ca66c6"
type input "08.10.2025 13:00"
type input "08.10.2025 12:42"
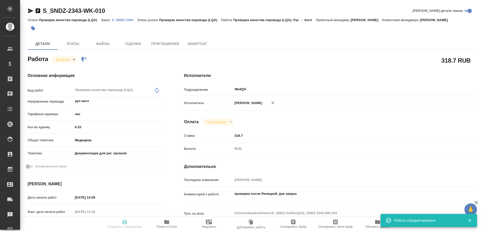
type input "08.10.2025 14:00"
type input "08.10.2025 15:00"
type input "MedQA"
type input "notPayed"
type input "318.7"
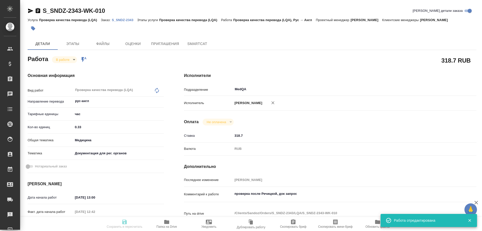
type input "RUB"
type input "Соловьева Елена"
type textarea "проверка после Речицкой, док запрос"
type textarea "x"
type textarea "/Clients/Sandoz/Orders/S_SNDZ-2343/LQA/S_SNDZ-2343-WK-010"
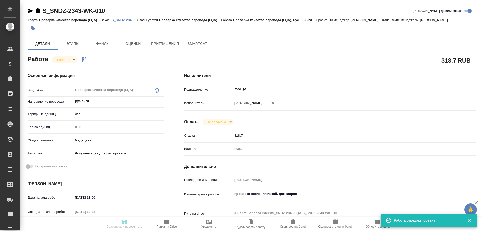
type textarea "x"
type input "S_SNDZ-2343"
type input "Проверка качества перевода (LQA)"
type input "Кабаргина Анна"
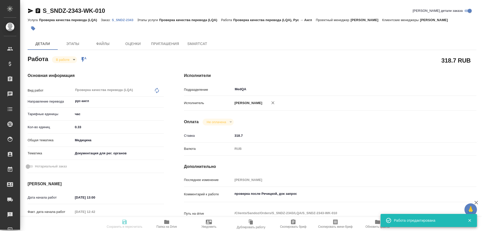
type input "Отдел верстки и дизайна"
type input "/Clients/Sandoz/Orders/S_SNDZ-2343"
type textarea "x"
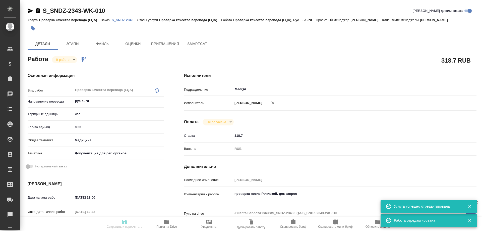
type textarea "x"
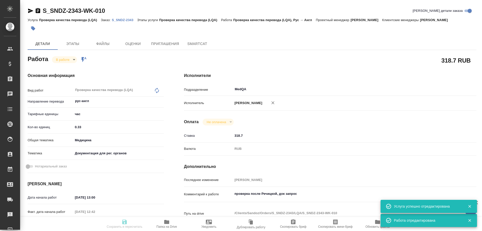
type textarea "x"
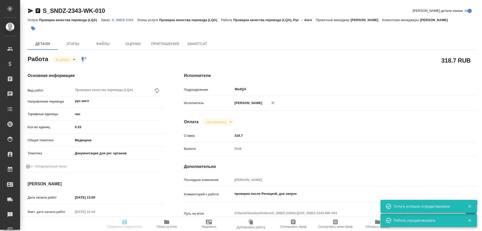
type textarea "x"
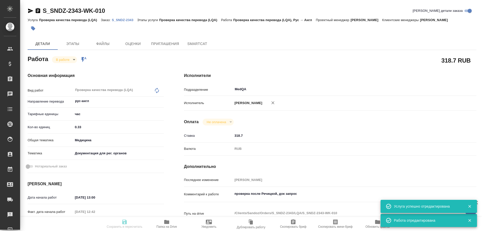
type textarea "x"
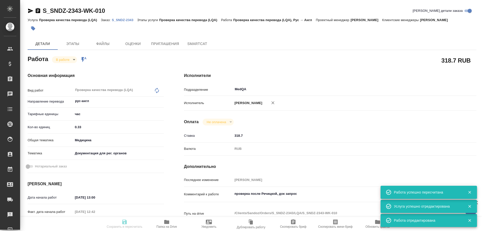
type input "inProgress"
type textarea "Проверка качества перевода (LQA)"
type textarea "x"
type input "рус-англ"
type input "5a8b1489cc6b4906c91bfd93"
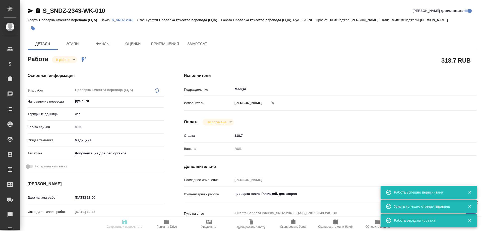
type input "0.33"
type input "med"
type input "5f647205b73bc97568ca66c6"
type input "08.10.2025 13:00"
type input "08.10.2025 12:42"
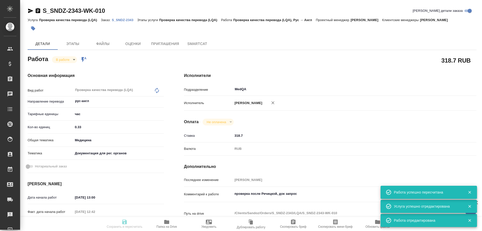
type input "08.10.2025 14:00"
type input "08.10.2025 15:00"
type input "MedQA"
type input "notPayed"
type input "318.7"
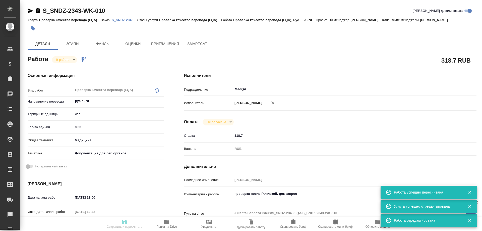
type input "RUB"
type input "[PERSON_NAME]"
type textarea "проверка после Речицкой, док запрос"
type textarea "x"
type textarea "/Clients/Sandoz/Orders/S_SNDZ-2343/LQA/S_SNDZ-2343-WK-010"
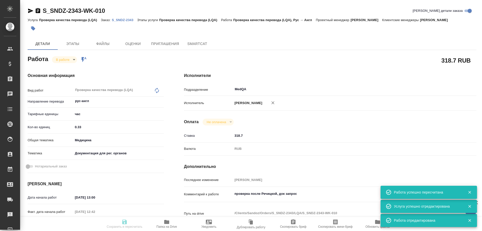
type textarea "x"
type input "S_SNDZ-2343"
type input "Проверка качества перевода (LQA)"
type input "Кабаргина Анна"
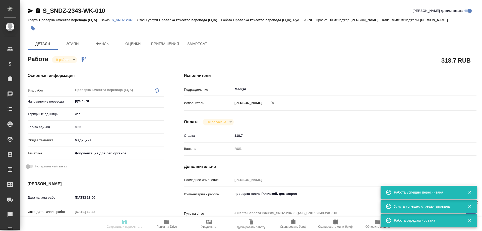
type input "Отдел верстки и дизайна"
type input "/Clients/Sandoz/Orders/S_SNDZ-2343"
type textarea "x"
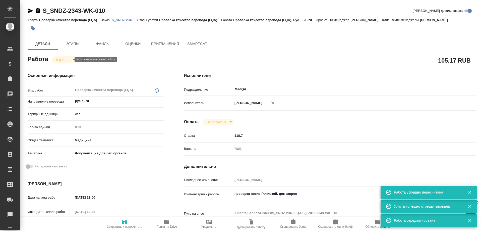
type textarea "x"
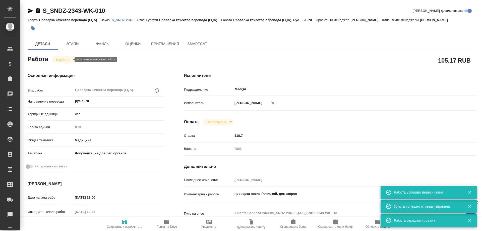
type textarea "x"
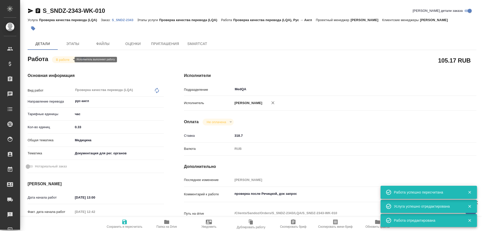
type textarea "x"
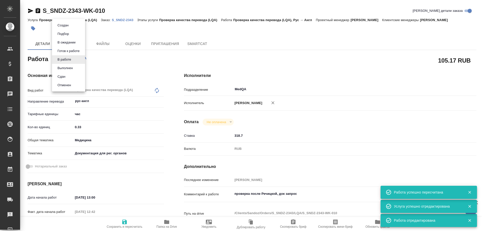
click at [70, 59] on body "🙏 .cls-1 fill:#fff; AWATERA Solovyova Elena Клиенты Спецификации Заказы 0 Чаты …" at bounding box center [241, 115] width 482 height 231
click at [65, 74] on button "Сдан" at bounding box center [61, 77] width 11 height 6
type textarea "x"
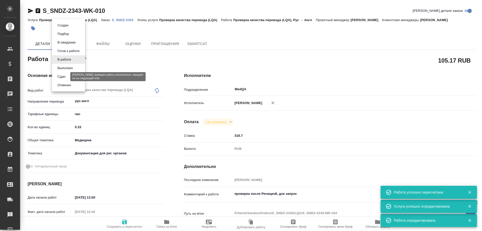
type textarea "x"
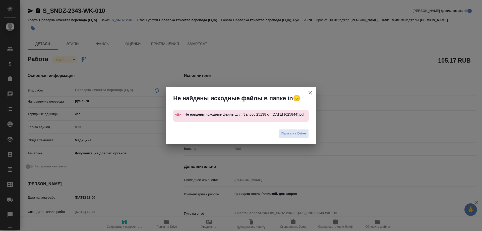
type textarea "x"
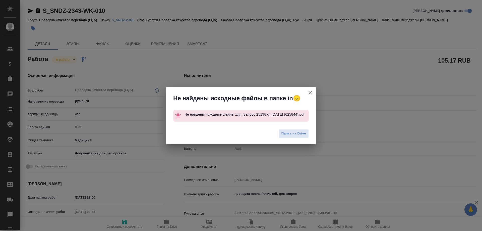
type textarea "x"
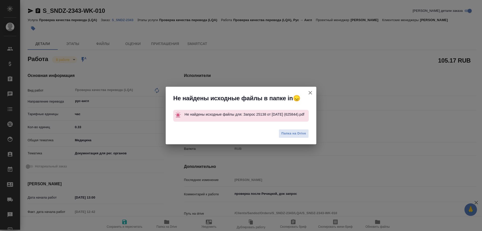
type textarea "x"
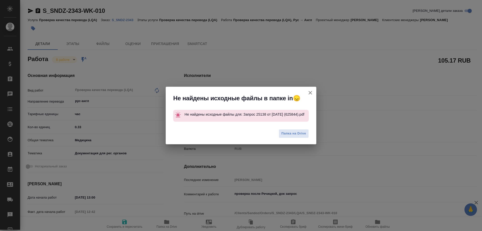
type textarea "x"
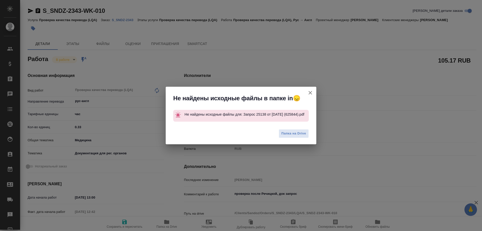
click at [313, 92] on icon "button" at bounding box center [310, 93] width 6 height 6
type textarea "x"
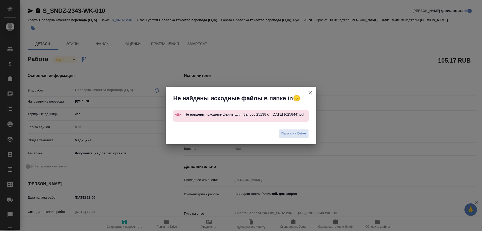
type textarea "x"
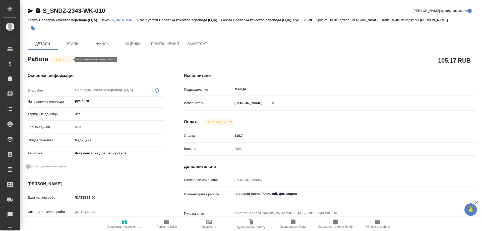
click at [63, 60] on body "🙏 .cls-1 fill:#fff; AWATERA Solovyova Elena Клиенты Спецификации Заказы 0 Чаты …" at bounding box center [241, 115] width 482 height 231
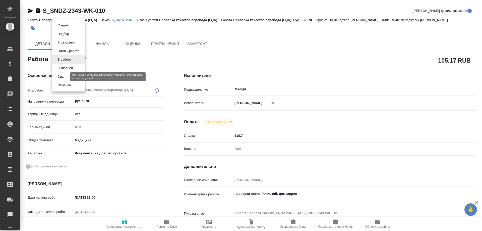
click at [63, 77] on button "Сдан" at bounding box center [61, 77] width 11 height 6
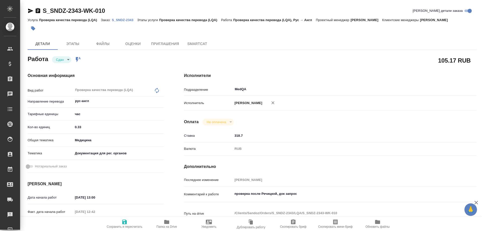
type textarea "x"
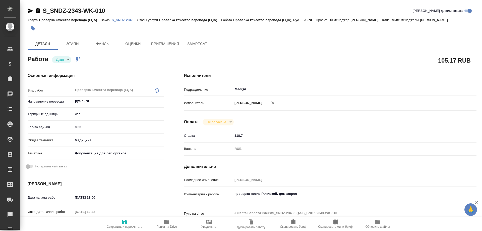
type textarea "x"
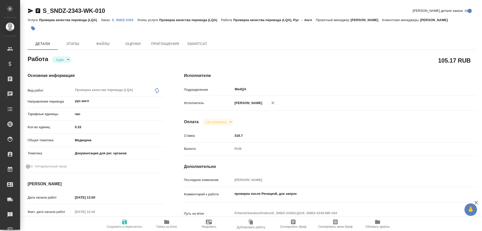
type textarea "x"
click at [131, 17] on div "S_SNDZ-2343-WK-010 Кратко детали заказа Услуга Проверка качества перевода (LQA)…" at bounding box center [252, 20] width 449 height 27
click at [125, 18] on p "S_SNDZ-2343" at bounding box center [124, 20] width 25 height 4
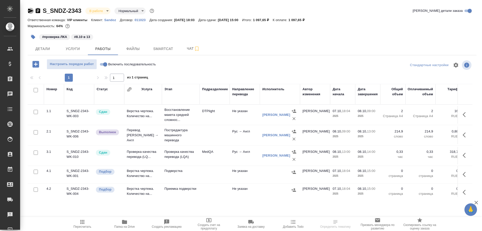
click at [30, 9] on icon "button" at bounding box center [31, 11] width 6 height 6
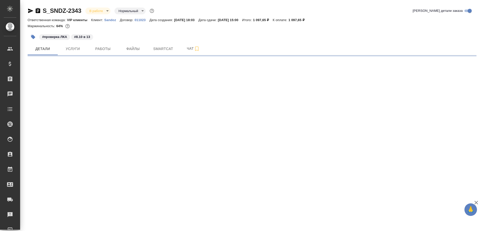
select select "RU"
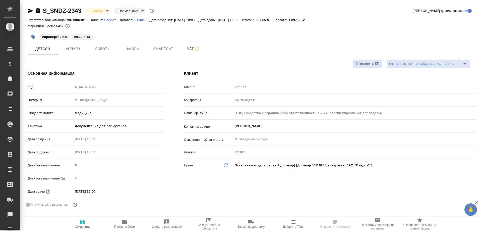
type textarea "x"
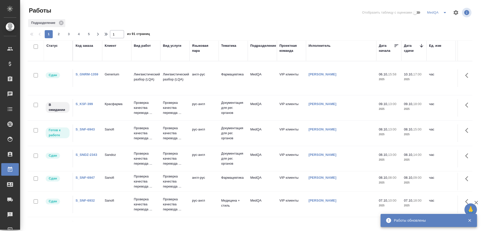
click at [84, 128] on link "S_SNF-6943" at bounding box center [85, 129] width 19 height 4
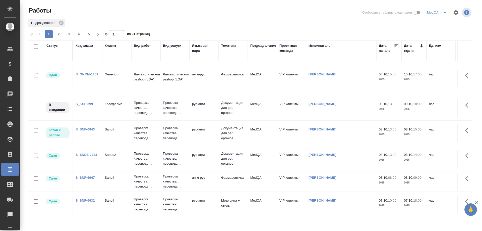
click at [89, 154] on link "S_SNDZ-2343" at bounding box center [87, 155] width 22 height 4
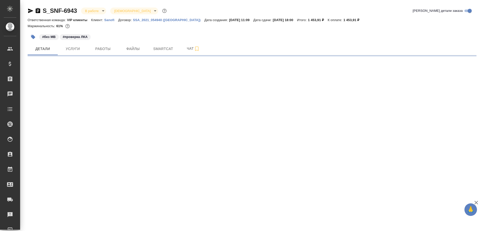
select select "RU"
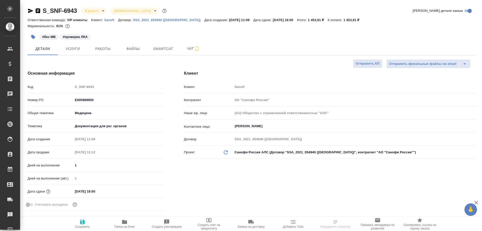
type textarea "x"
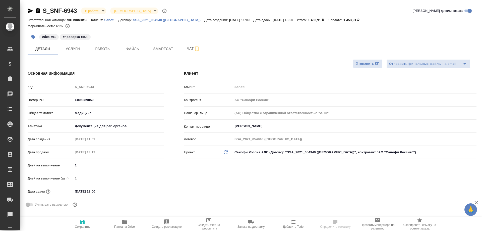
type textarea "x"
click at [120, 225] on span "Папка на Drive" at bounding box center [124, 224] width 36 height 10
type textarea "x"
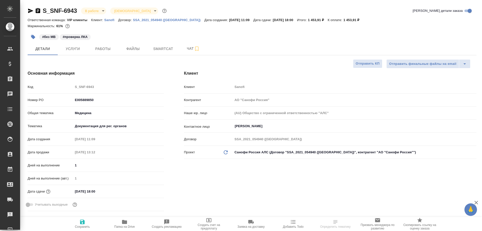
type textarea "x"
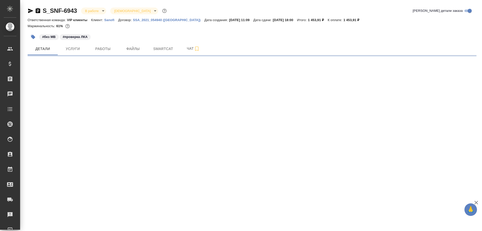
select select "RU"
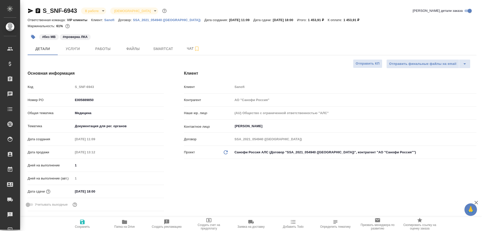
type textarea "x"
click at [105, 50] on span "Работы" at bounding box center [103, 49] width 24 height 6
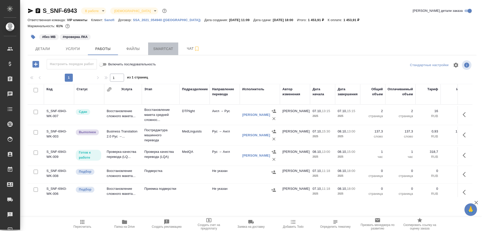
click at [170, 50] on span "Smartcat" at bounding box center [163, 49] width 24 height 6
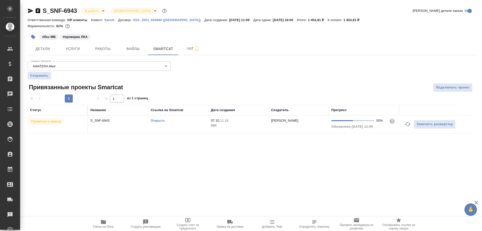
click at [158, 121] on link "Открыть" at bounding box center [158, 121] width 14 height 4
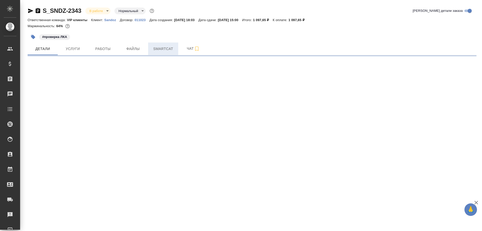
select select "RU"
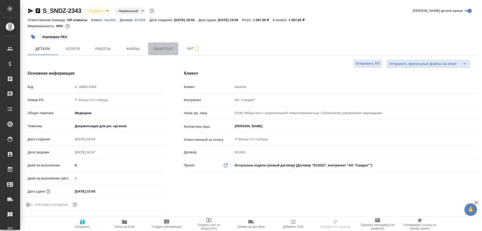
click at [163, 49] on span "Smartcat" at bounding box center [163, 49] width 24 height 6
type textarea "x"
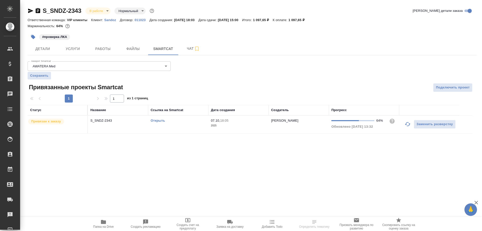
click at [159, 120] on link "Открыть" at bounding box center [158, 121] width 14 height 4
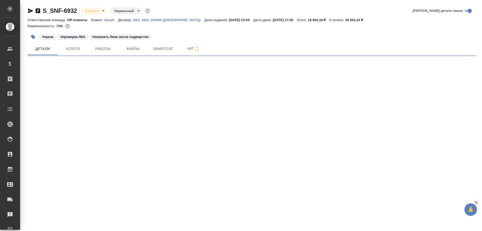
select select "RU"
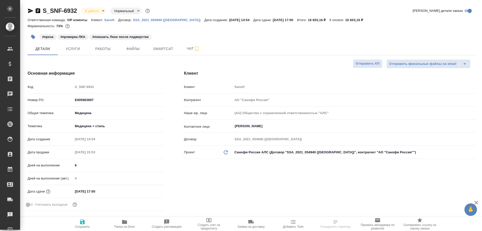
type textarea "x"
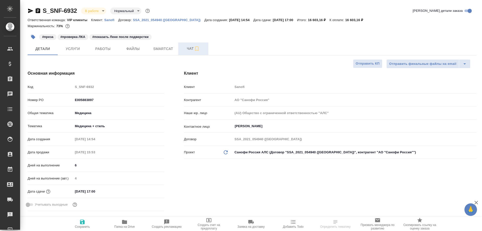
type textarea "x"
click at [188, 48] on span "Чат" at bounding box center [193, 48] width 24 height 6
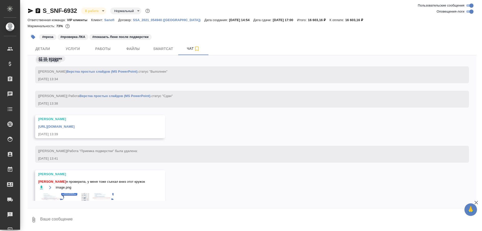
scroll to position [20375, 0]
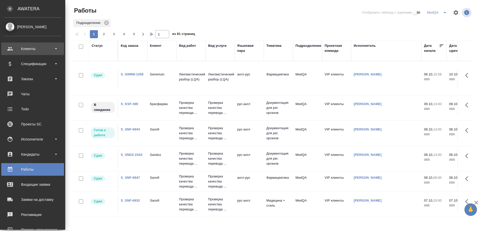
click at [29, 47] on div "Клиенты" at bounding box center [33, 49] width 58 height 8
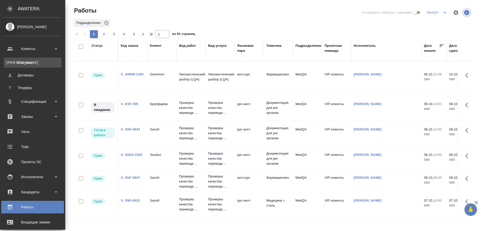
click at [27, 63] on div "Клиенты" at bounding box center [32, 62] width 53 height 5
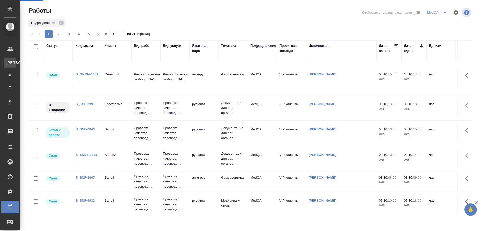
select select "RU"
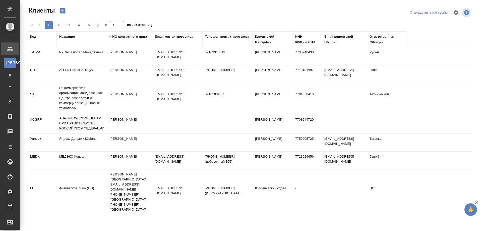
click at [63, 36] on div "Название" at bounding box center [67, 36] width 16 height 5
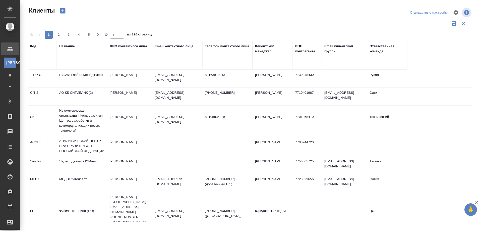
click at [68, 60] on input "text" at bounding box center [81, 60] width 45 height 6
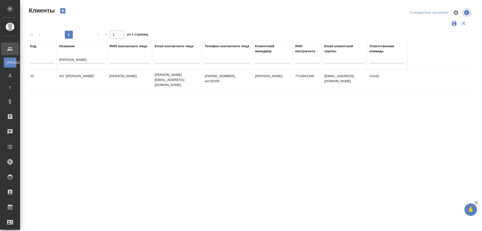
click at [75, 75] on td "АО "ДЖОНСОН КОНТРОЛС"" at bounding box center [82, 80] width 50 height 18
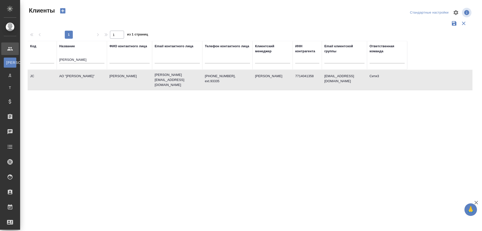
click at [78, 59] on input "Джонсон" at bounding box center [81, 60] width 45 height 6
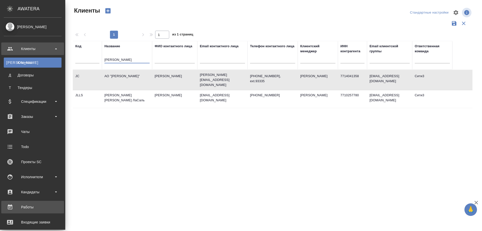
type input "Джон"
click at [21, 203] on div "Работы" at bounding box center [33, 207] width 58 height 8
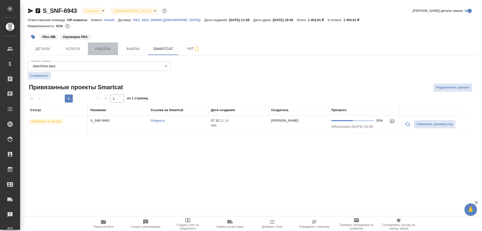
click at [108, 49] on span "Работы" at bounding box center [103, 49] width 24 height 6
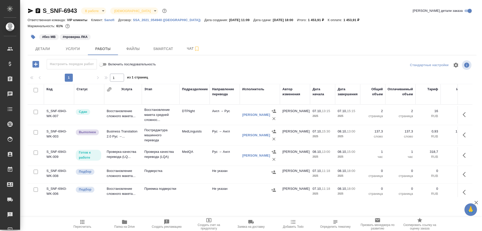
click at [111, 156] on td "Проверка качества перевода (LQ..." at bounding box center [123, 156] width 38 height 18
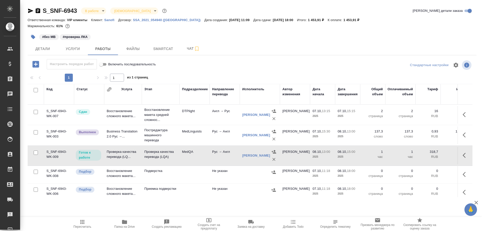
click at [111, 156] on td "Проверка качества перевода (LQ..." at bounding box center [123, 156] width 38 height 18
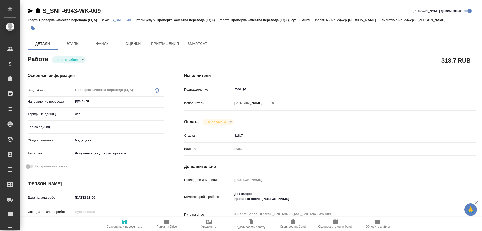
type textarea "x"
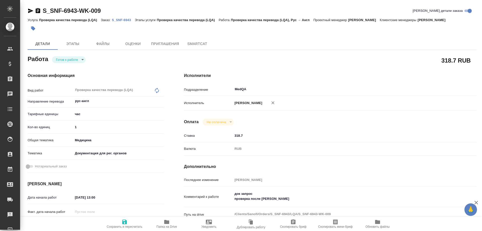
type textarea "x"
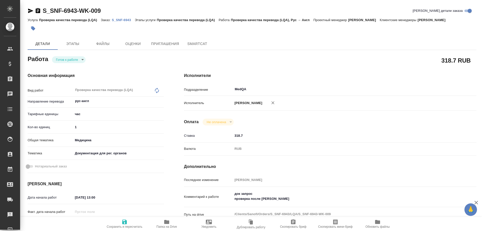
type textarea "x"
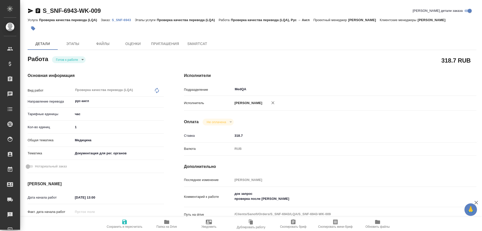
click at [166, 223] on icon "button" at bounding box center [166, 222] width 5 height 4
type textarea "x"
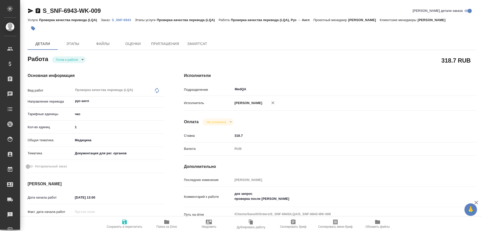
type textarea "x"
drag, startPoint x: 85, startPoint y: 128, endPoint x: 55, endPoint y: 123, distance: 30.7
click at [55, 123] on div "Кол-во единиц 1" at bounding box center [96, 127] width 136 height 9
type textarea "x"
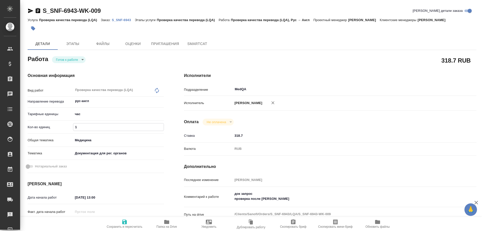
type input "0"
type textarea "x"
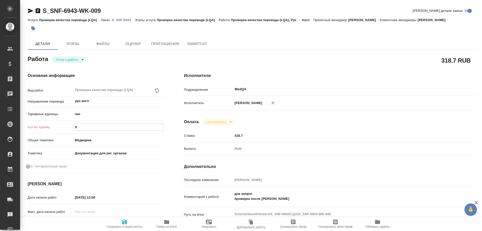
type textarea "x"
type input "0.3"
type textarea "x"
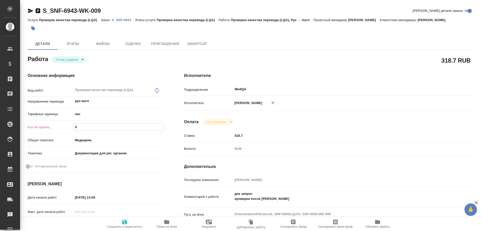
type textarea "x"
type input "0.33"
type textarea "x"
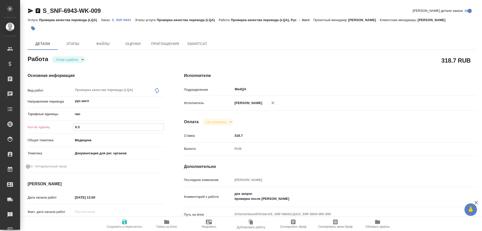
type textarea "x"
type input "0.33"
click at [125, 222] on icon "button" at bounding box center [124, 221] width 5 height 5
type textarea "x"
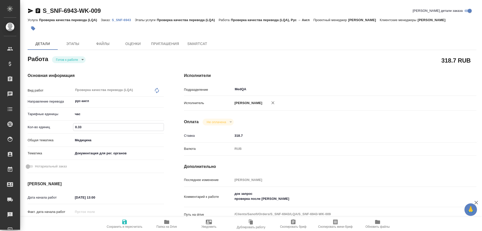
type textarea "x"
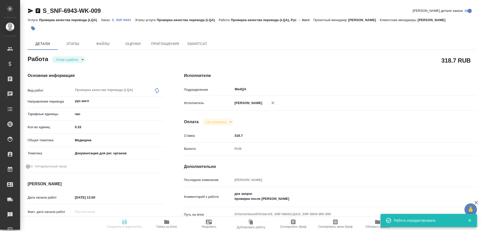
type textarea "x"
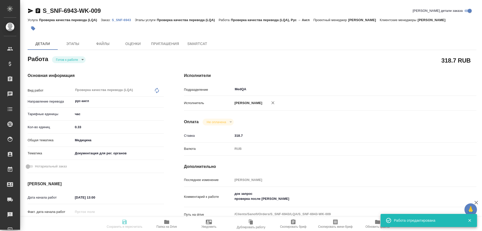
type input "readyForWork"
type textarea "Проверка качества перевода (LQA)"
type textarea "x"
type input "рус-англ"
type input "5a8b1489cc6b4906c91bfd93"
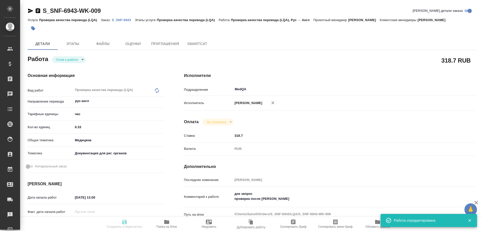
type input "0.33"
type input "med"
type input "5f647205b73bc97568ca66c6"
type input "08.10.2025 13:00"
type input "08.10.2025 15:00"
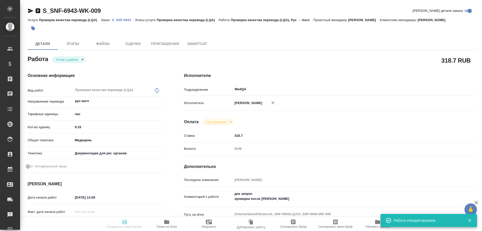
type input "08.10.2025 18:00"
type input "MedQA"
type input "notPayed"
type input "318.7"
type input "RUB"
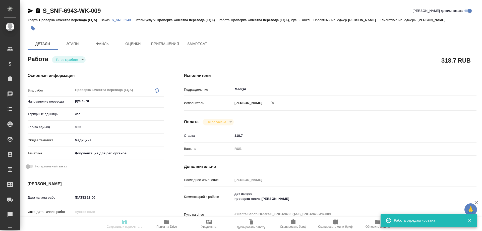
type input "Соловьева Елена"
type textarea "док запрос проверка после [PERSON_NAME]"
type textarea "x"
type textarea "/Clients/Sanofi/Orders/S_SNF-6943/LQA/S_SNF-6943-WK-009"
type textarea "x"
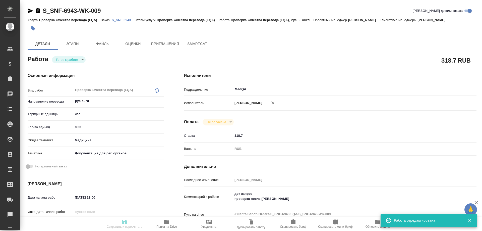
type input "S_SNF-6943"
type input "E005889850"
type input "Проверка качества перевода (LQA)"
type input "[PERSON_NAME]"
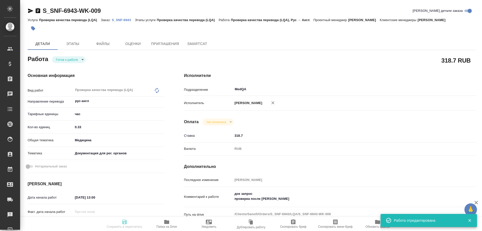
type input "/Clients/Sanofi/Orders/S_SNF-6943"
type textarea "x"
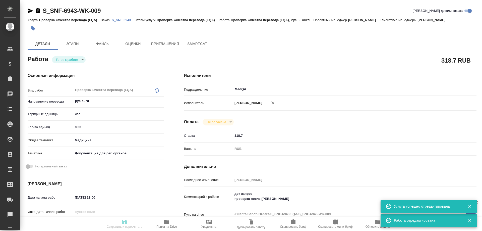
type textarea "x"
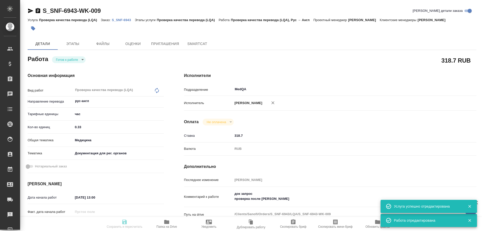
type textarea "x"
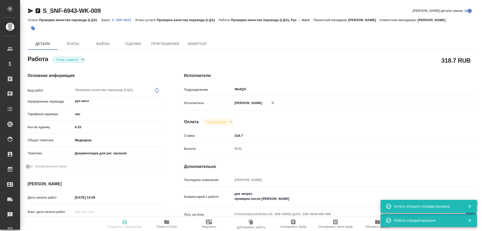
type textarea "x"
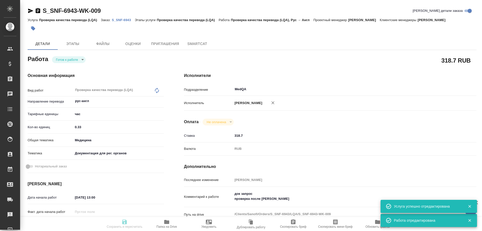
type textarea "x"
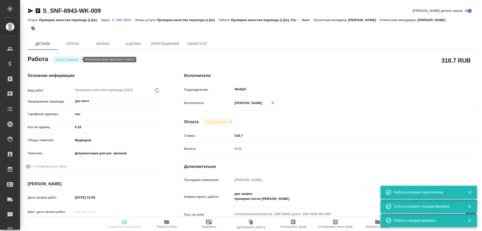
type input "readyForWork"
type textarea "Проверка качества перевода (LQA)"
type textarea "x"
type input "рус-англ"
type input "5a8b1489cc6b4906c91bfd93"
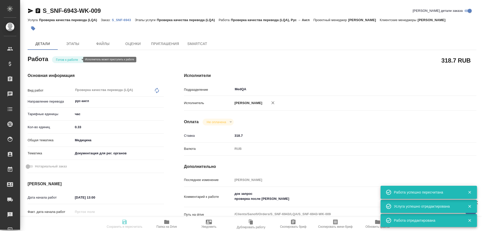
type input "0.33"
type input "med"
type input "5f647205b73bc97568ca66c6"
type input "08.10.2025 13:00"
type input "08.10.2025 15:00"
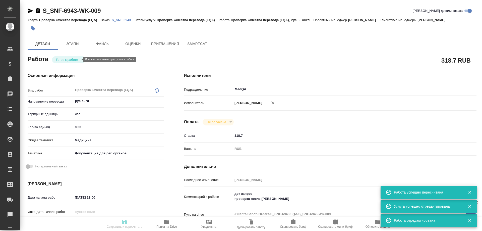
type input "08.10.2025 18:00"
type input "MedQA"
type input "notPayed"
type input "318.7"
type input "RUB"
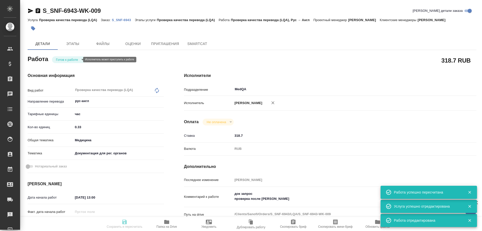
type input "Соловьева Елена"
type textarea "док запрос проверка после [PERSON_NAME]"
type textarea "x"
type textarea "/Clients/Sanofi/Orders/S_SNF-6943/LQA/S_SNF-6943-WK-009"
type textarea "x"
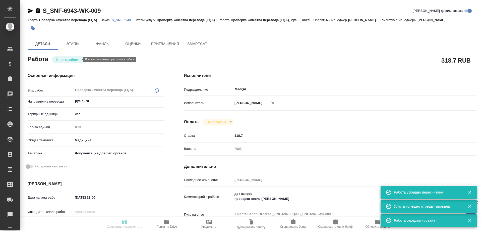
type input "S_SNF-6943"
type input "E005889850"
type input "Проверка качества перевода (LQA)"
type input "[PERSON_NAME]"
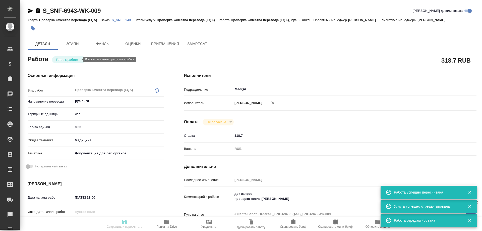
type input "/Clients/Sanofi/Orders/S_SNF-6943"
type textarea "x"
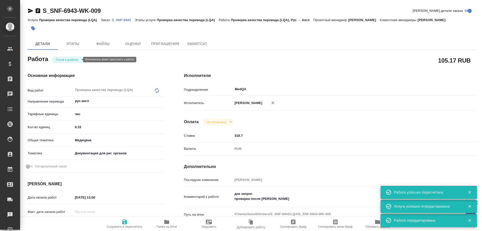
type textarea "x"
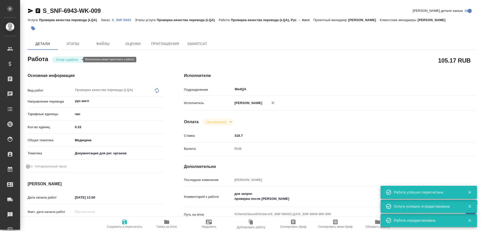
type textarea "x"
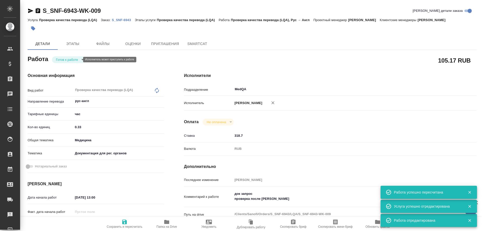
type textarea "x"
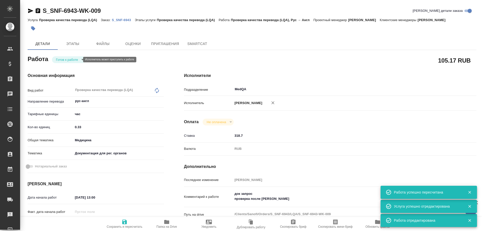
type textarea "x"
click at [67, 60] on body "🙏 .cls-1 fill:#fff; AWATERA Solovyova Elena Клиенты Спецификации Заказы 0 Чаты …" at bounding box center [241, 115] width 482 height 231
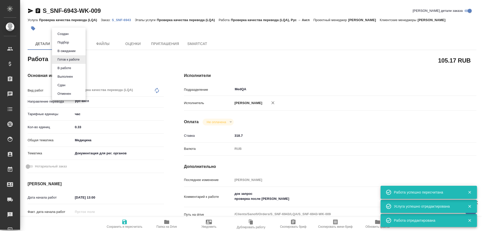
type textarea "x"
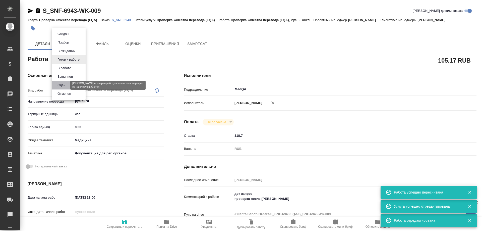
click at [65, 84] on button "Сдан" at bounding box center [61, 85] width 11 height 6
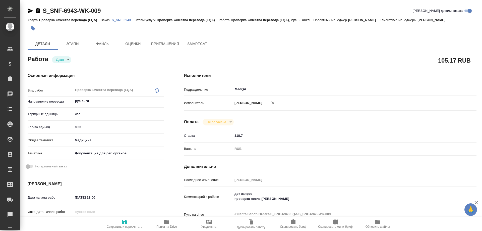
type textarea "x"
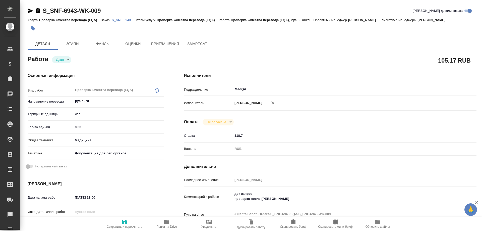
type textarea "x"
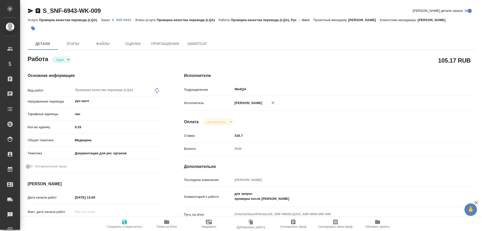
type textarea "x"
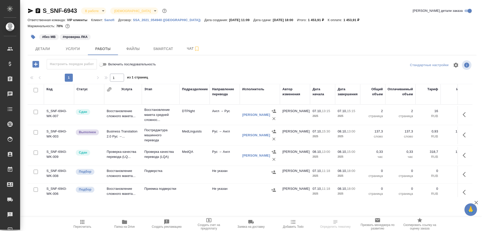
click at [29, 11] on icon "button" at bounding box center [31, 11] width 6 height 6
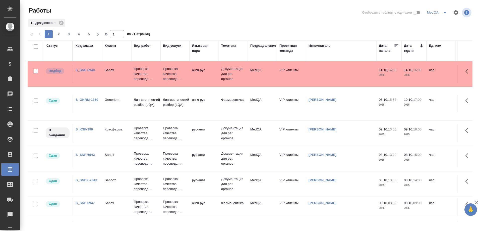
click at [85, 129] on link "S_KSF-399" at bounding box center [84, 129] width 17 height 4
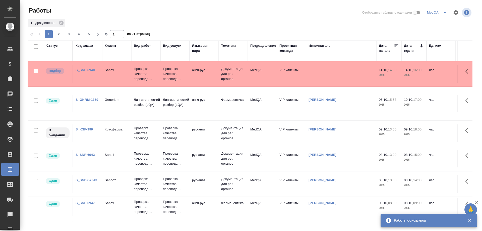
click at [79, 130] on link "S_KSF-399" at bounding box center [84, 129] width 17 height 4
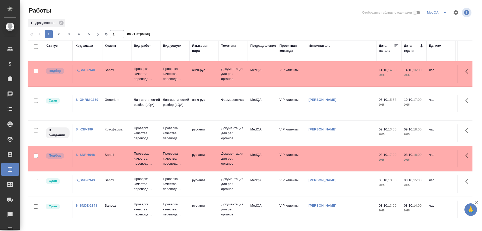
click at [87, 154] on link "S_SNF-6948" at bounding box center [85, 155] width 19 height 4
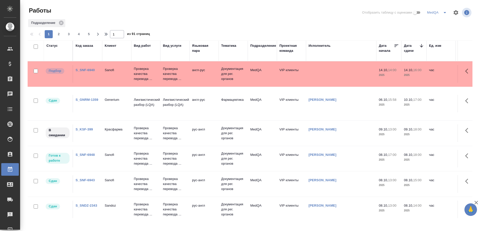
click at [82, 155] on link "S_SNF-6948" at bounding box center [85, 155] width 19 height 4
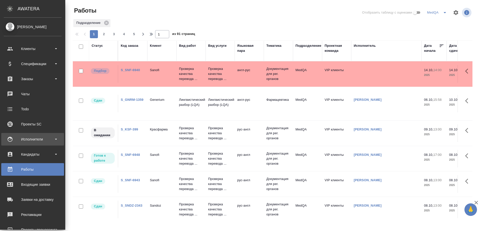
click at [28, 138] on div "Исполнители" at bounding box center [33, 139] width 58 height 8
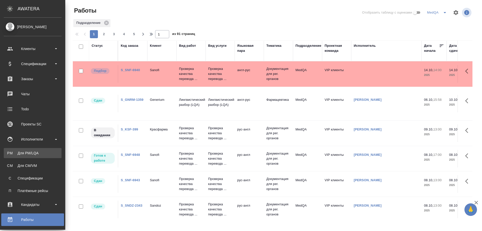
click at [26, 149] on link "PM Для PM/[GEOGRAPHIC_DATA]" at bounding box center [33, 153] width 58 height 10
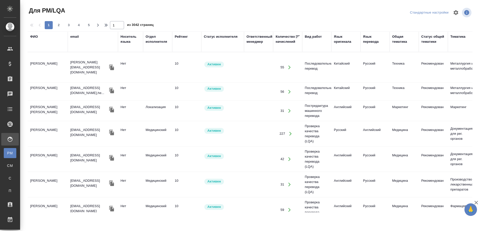
click at [35, 36] on div "ФИО" at bounding box center [34, 36] width 8 height 5
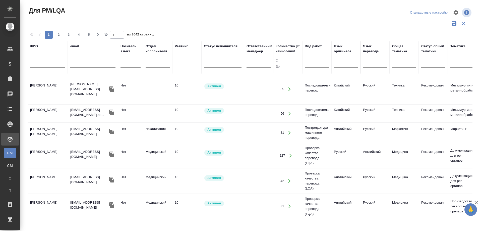
click at [39, 60] on div at bounding box center [47, 65] width 35 height 12
click at [42, 66] on input "text" at bounding box center [47, 64] width 35 height 6
type input "[PERSON_NAME]"
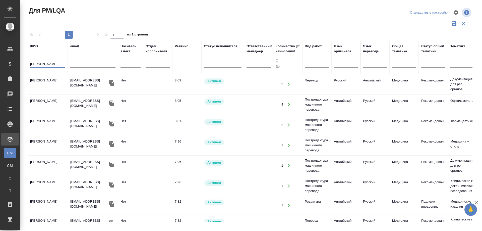
click at [50, 80] on td "Камакина Наталья" at bounding box center [48, 84] width 40 height 18
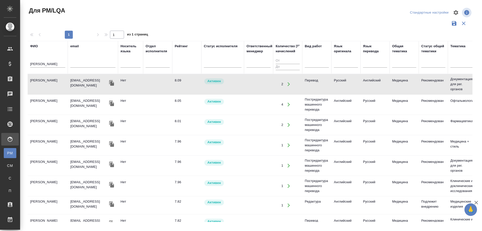
click at [50, 80] on td "Камакина Наталья" at bounding box center [48, 84] width 40 height 18
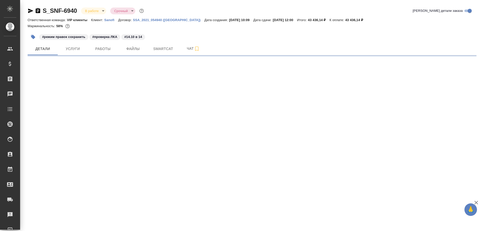
select select "RU"
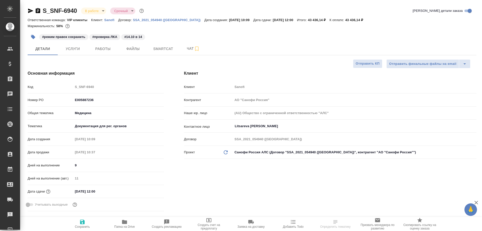
type textarea "x"
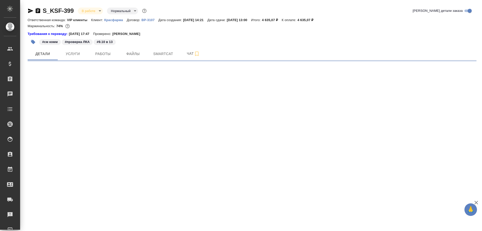
select select "RU"
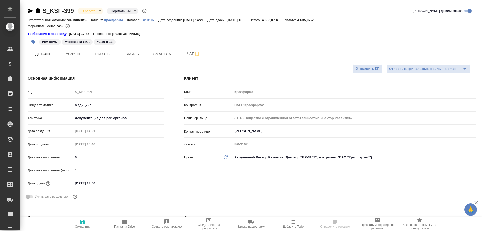
type textarea "x"
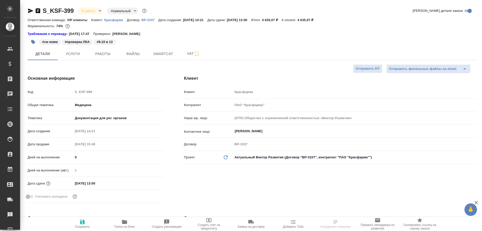
type textarea "x"
click at [166, 56] on span "Smartcat" at bounding box center [163, 54] width 24 height 6
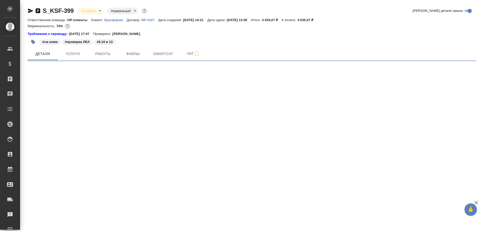
select select "RU"
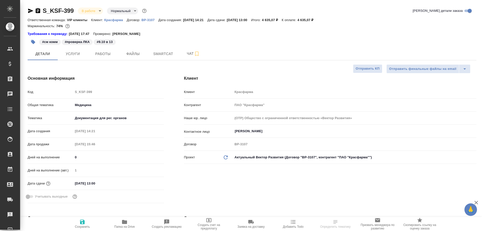
type textarea "x"
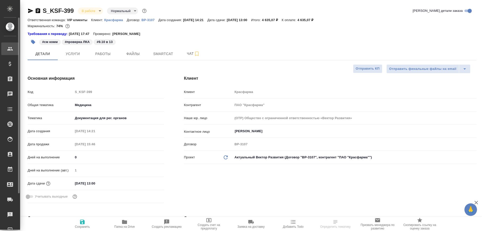
type textarea "x"
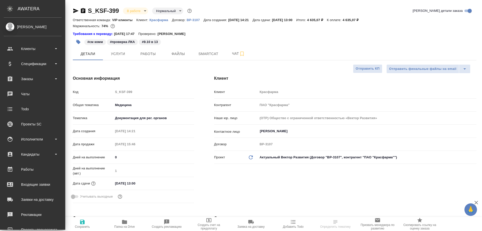
type textarea "x"
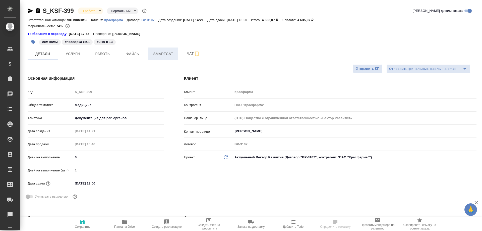
click at [161, 51] on span "Smartcat" at bounding box center [163, 54] width 24 height 6
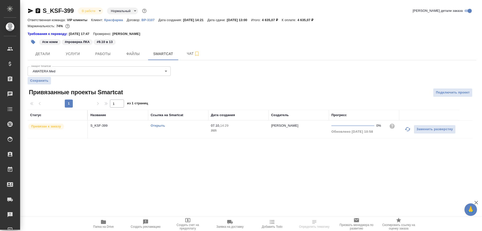
click at [154, 125] on link "Открыть" at bounding box center [158, 126] width 14 height 4
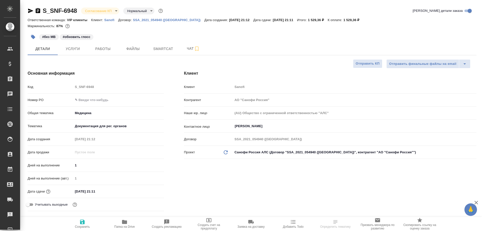
select select "RU"
type input "[PERSON_NAME]"
click at [104, 50] on span "Работы" at bounding box center [103, 49] width 24 height 6
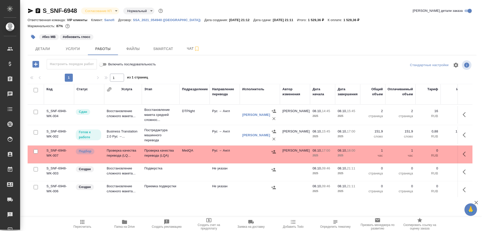
click at [122, 154] on td "Проверка качества перевода (LQ..." at bounding box center [123, 154] width 38 height 18
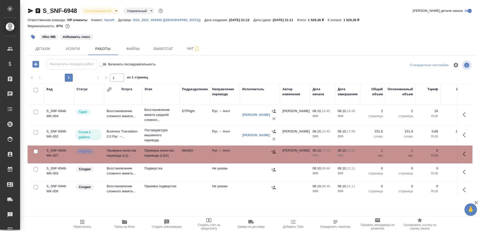
click at [122, 154] on td "Проверка качества перевода (LQ..." at bounding box center [123, 154] width 38 height 18
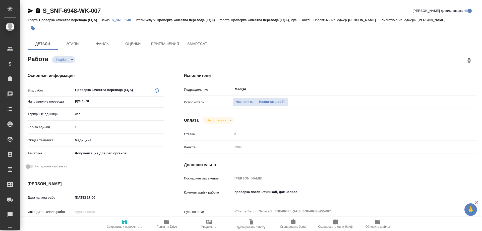
type textarea "x"
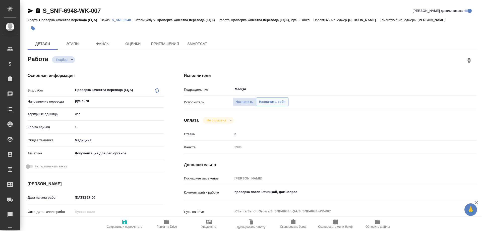
type textarea "x"
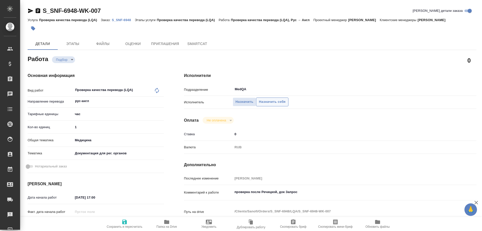
click at [266, 97] on button "Назначить себя" at bounding box center [272, 101] width 32 height 9
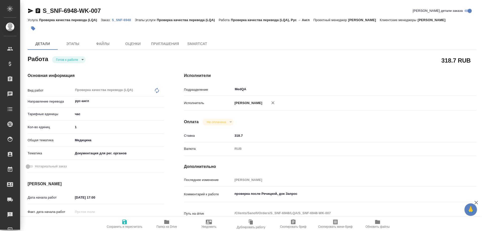
type textarea "x"
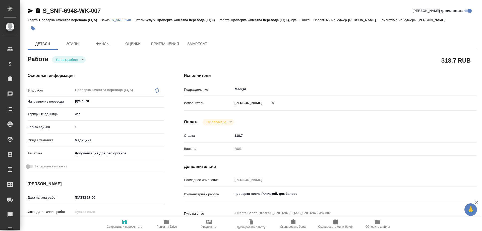
type textarea "x"
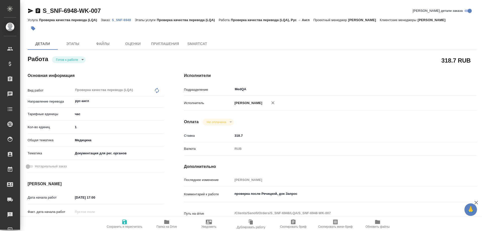
type textarea "x"
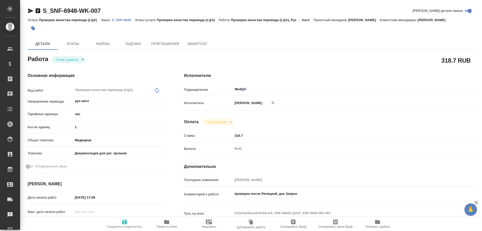
type textarea "x"
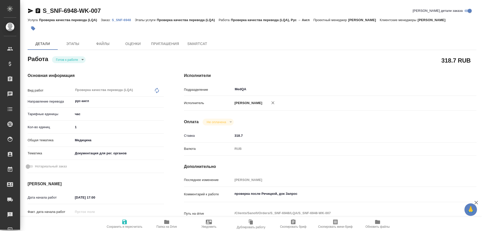
type textarea "x"
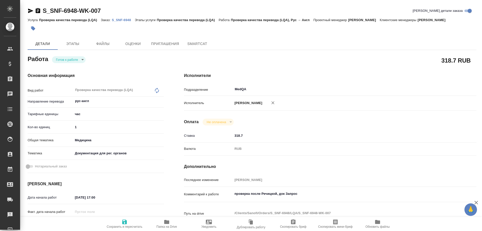
type textarea "x"
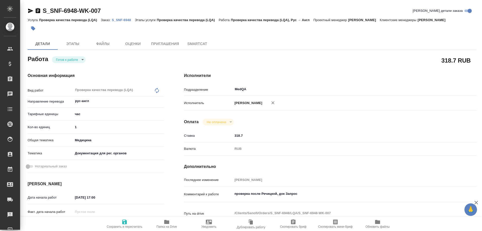
type textarea "x"
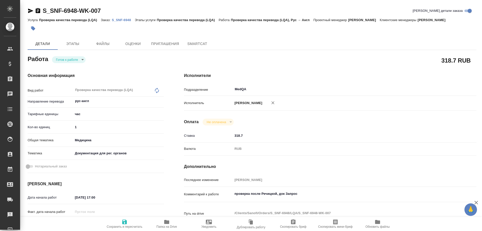
type textarea "x"
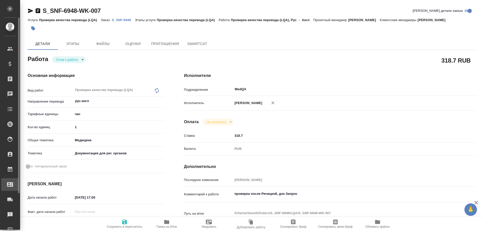
type textarea "x"
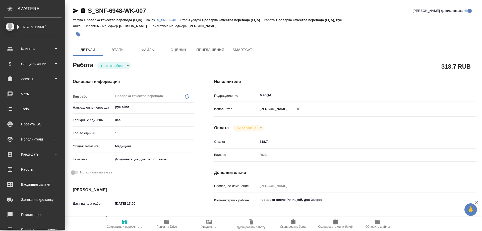
type textarea "x"
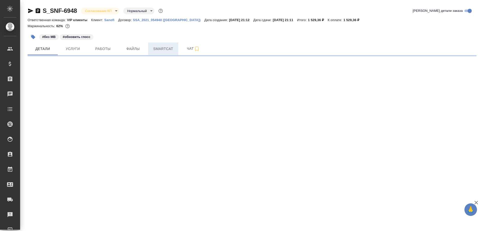
select select "RU"
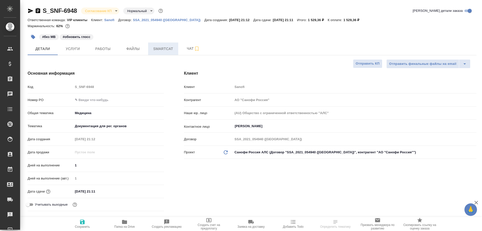
type textarea "x"
click at [155, 52] on button "Smartcat" at bounding box center [163, 48] width 30 height 13
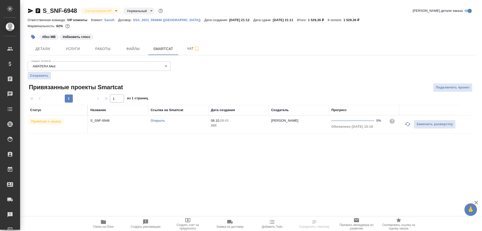
click at [153, 120] on link "Открыть" at bounding box center [158, 121] width 14 height 4
click at [101, 48] on span "Работы" at bounding box center [103, 49] width 24 height 6
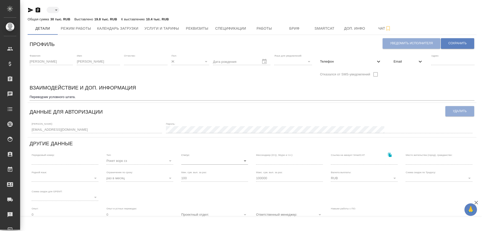
type input "active"
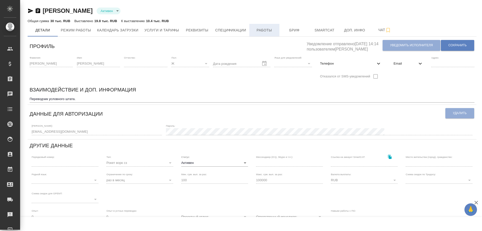
click at [263, 30] on span "Работы" at bounding box center [264, 30] width 24 height 6
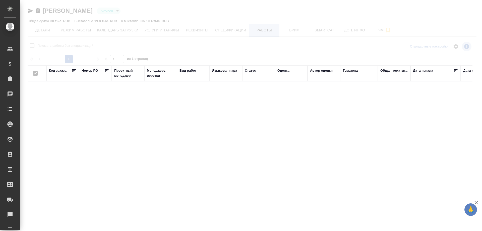
checkbox input "false"
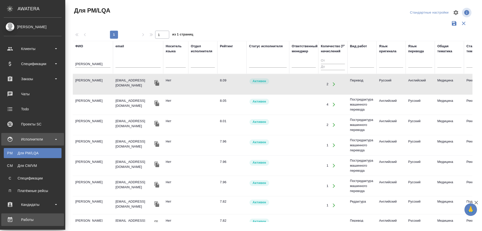
click at [29, 219] on div "Работы" at bounding box center [33, 220] width 58 height 8
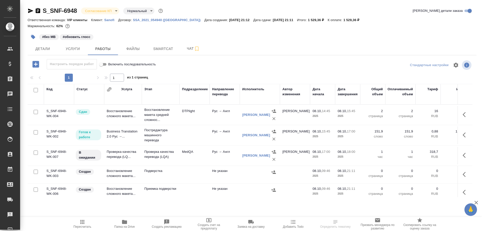
click at [121, 160] on td "Проверка качества перевода (LQ..." at bounding box center [123, 156] width 38 height 18
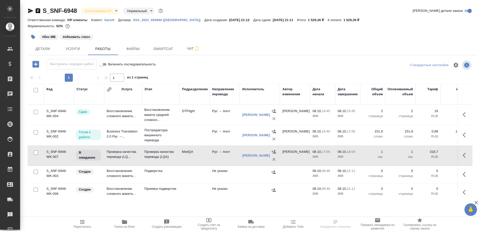
click at [121, 160] on td "Проверка качества перевода (LQ..." at bounding box center [123, 156] width 38 height 18
click at [38, 11] on icon "button" at bounding box center [38, 10] width 5 height 5
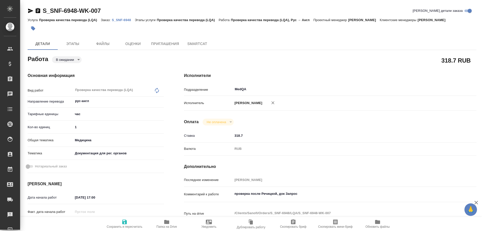
type textarea "x"
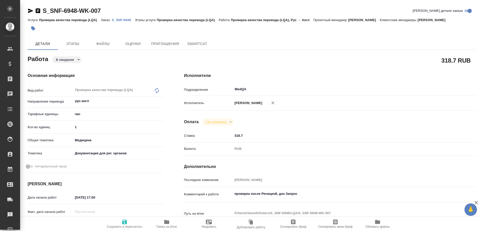
type textarea "x"
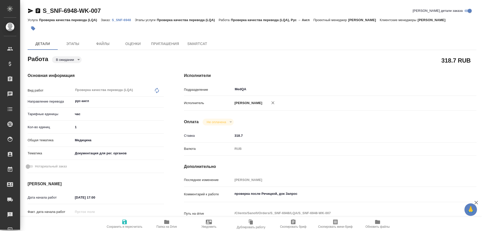
type textarea "x"
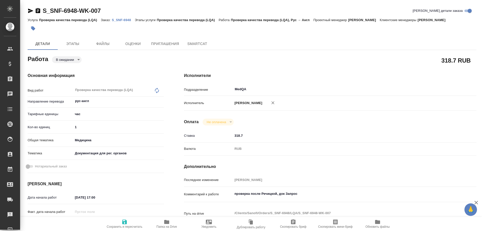
type textarea "x"
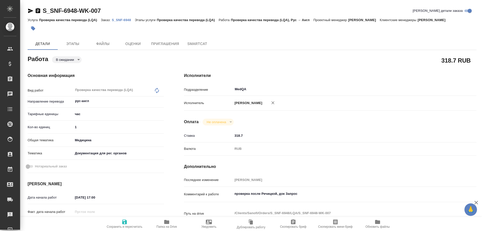
type textarea "x"
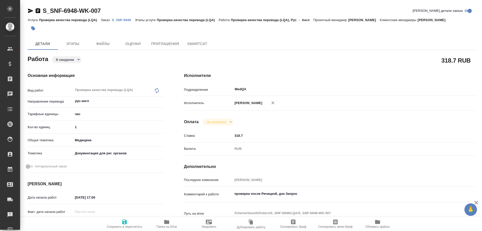
type textarea "x"
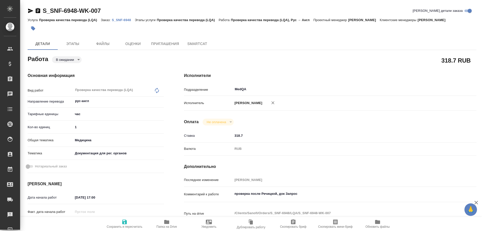
type textarea "x"
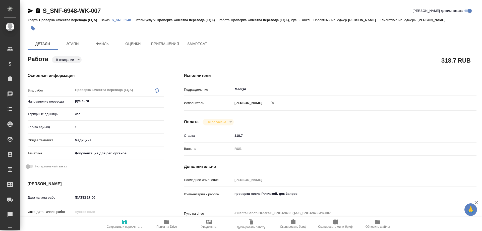
click at [171, 221] on span "Папка на Drive" at bounding box center [167, 224] width 36 height 10
click at [170, 220] on span "Папка на Drive" at bounding box center [167, 224] width 36 height 10
drag, startPoint x: 89, startPoint y: 127, endPoint x: 45, endPoint y: 127, distance: 43.4
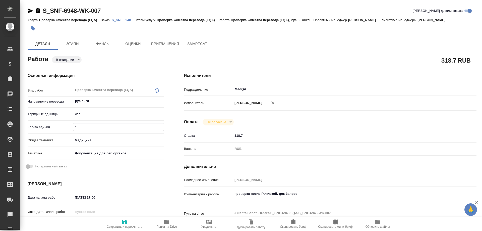
click at [45, 127] on div "Кол-во единиц 1" at bounding box center [96, 127] width 136 height 9
type textarea "x"
type input "0"
type textarea "x"
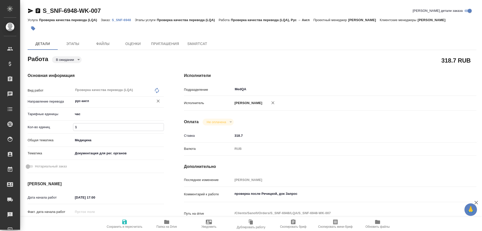
type textarea "x"
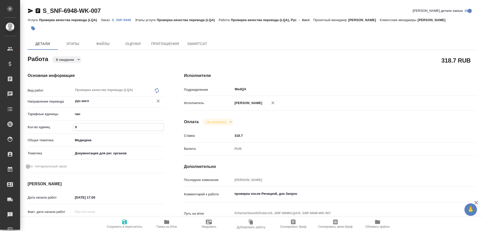
type textarea "x"
type input "0.2"
type textarea "x"
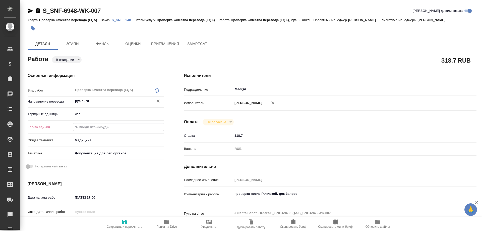
type textarea "x"
type input "0.25"
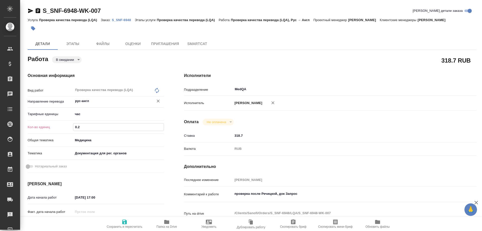
type textarea "x"
type input "0.25"
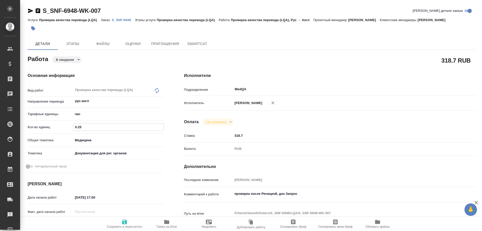
click at [124, 225] on icon "button" at bounding box center [125, 222] width 6 height 6
type textarea "x"
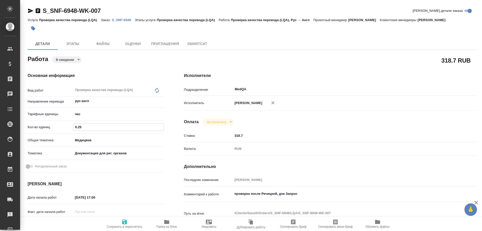
type textarea "x"
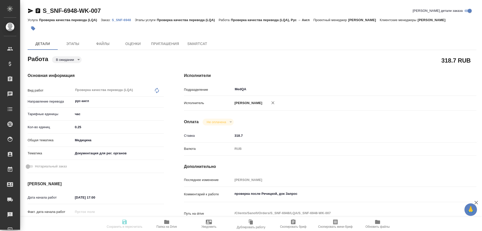
type textarea "x"
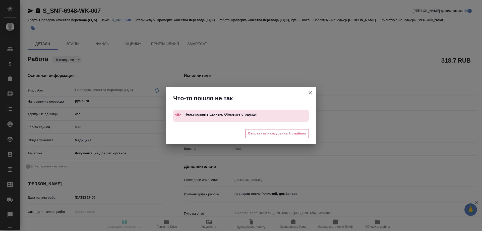
type textarea "x"
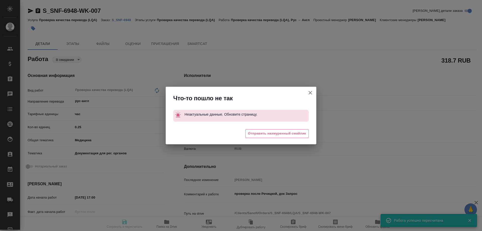
type input "readyForWork"
type textarea "Проверка качества перевода (LQA)"
type textarea "x"
type input "рус-англ"
type input "5a8b1489cc6b4906c91bfd93"
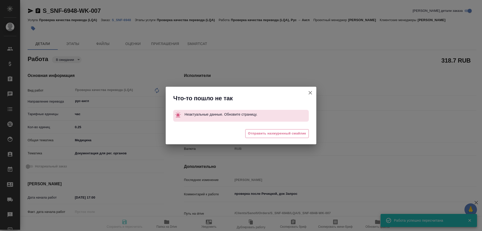
type input "1"
type input "med"
type input "5f647205b73bc97568ca66c6"
type input "08.10.2025 17:00"
type input "08.10.2025 18:00"
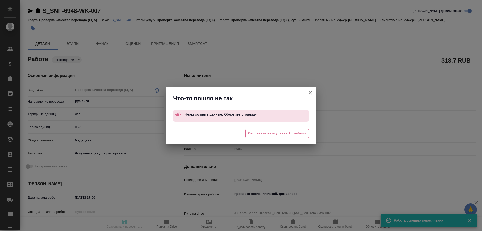
type input "08.10.2025 21:11"
type input "MedQA"
type input "notPayed"
type input "318.7"
type input "RUB"
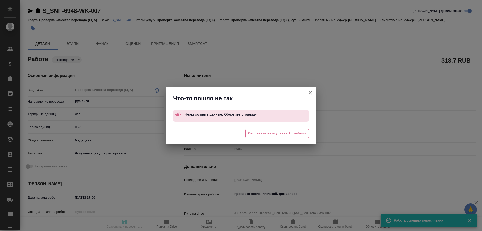
type input "[PERSON_NAME]"
type textarea "проверка после Речицкой, док Запрос"
type textarea "x"
type textarea "/Clients/Sanofi/Orders/S_SNF-6948/LQA/S_SNF-6948-WK-007"
type textarea "x"
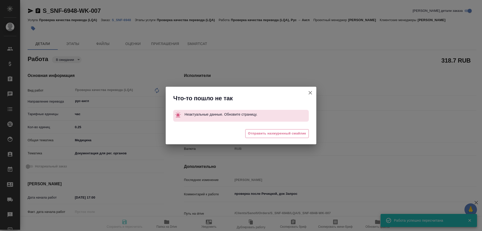
type input "S_SNF-6948"
type input "Проверка качества перевода (LQA)"
type input "[PERSON_NAME]"
type input "/Clients/Sanofi/Orders/S_SNF-6948"
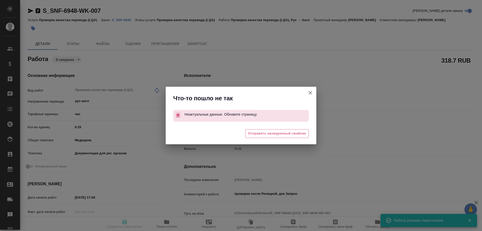
type textarea "x"
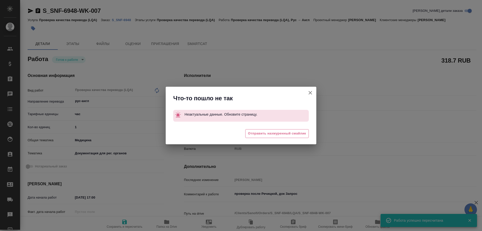
type textarea "x"
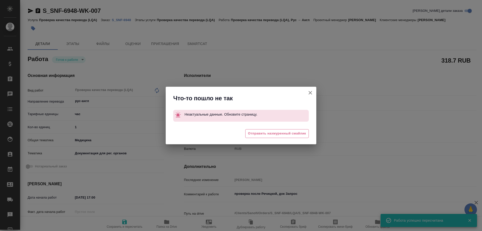
type textarea "x"
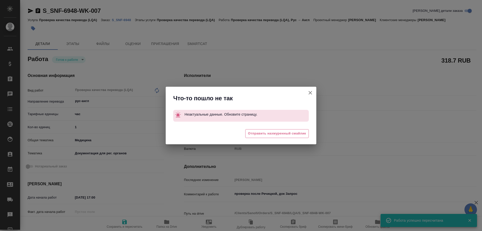
type textarea "x"
click at [311, 92] on icon "button" at bounding box center [310, 93] width 6 height 6
type textarea "x"
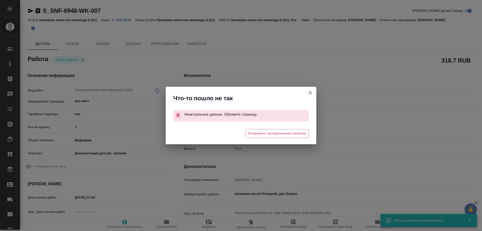
type textarea "x"
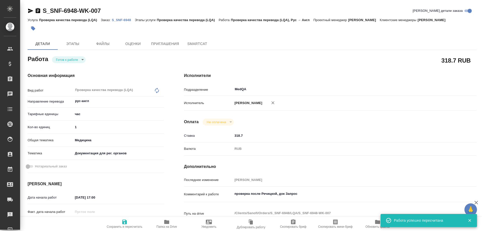
type textarea "x"
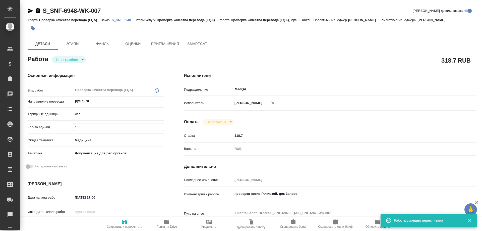
drag, startPoint x: 90, startPoint y: 128, endPoint x: 55, endPoint y: 128, distance: 34.9
click at [55, 128] on div "Кол-во единиц 1" at bounding box center [96, 127] width 136 height 9
type textarea "x"
type input "0"
type textarea "x"
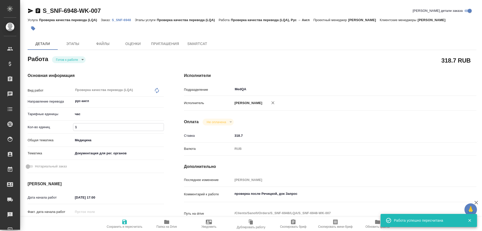
type textarea "x"
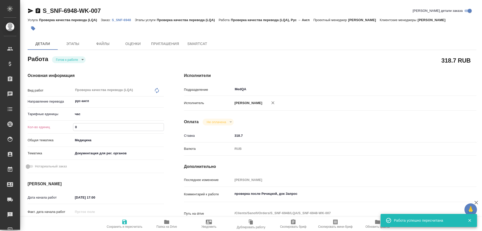
type textarea "x"
type input "0.2"
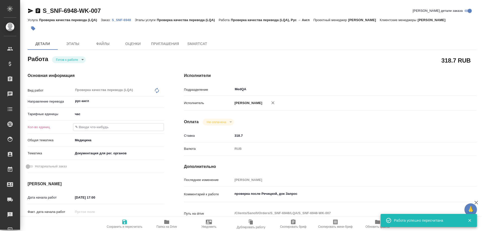
type textarea "x"
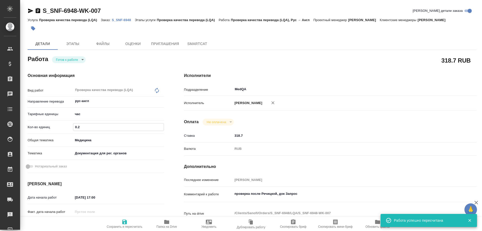
type input "0.25"
type textarea "x"
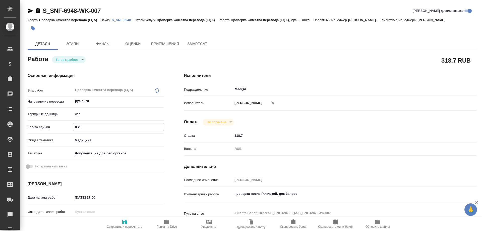
type input "0.25"
click at [124, 224] on icon "button" at bounding box center [124, 221] width 5 height 5
type textarea "x"
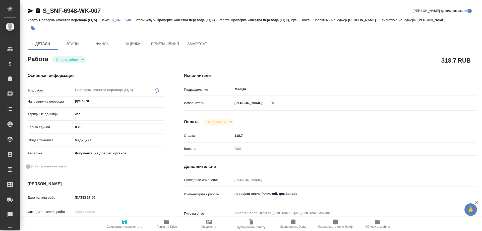
type textarea "x"
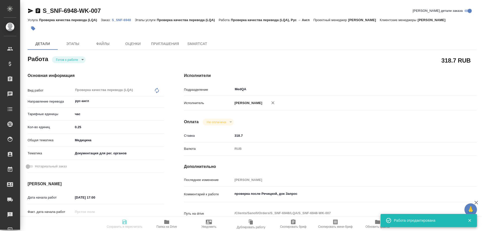
type textarea "x"
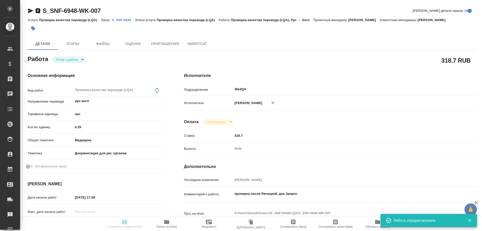
type input "readyForWork"
type textarea "Проверка качества перевода (LQA)"
type textarea "x"
type input "рус-англ"
type input "5a8b1489cc6b4906c91bfd93"
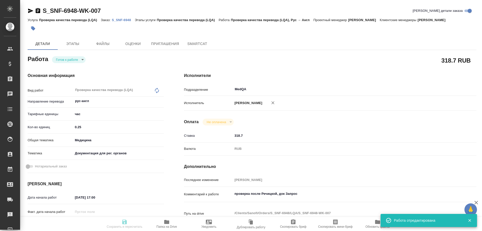
type input "0.25"
type input "med"
type input "5f647205b73bc97568ca66c6"
type input "08.10.2025 17:00"
type input "08.10.2025 18:00"
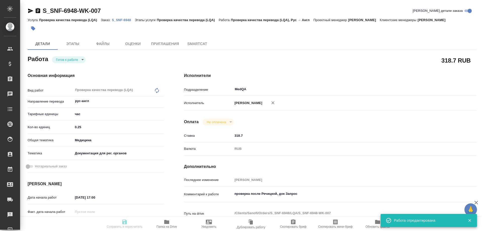
type input "08.10.2025 21:11"
type input "MedQA"
type input "notPayed"
type input "318.7"
type input "RUB"
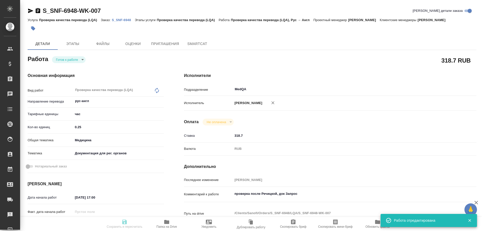
type input "Соловьева Елена"
type textarea "проверка после Речицкой, док Запрос"
type textarea "x"
type textarea "/Clients/Sanofi/Orders/S_SNF-6948/LQA/S_SNF-6948-WK-007"
type textarea "x"
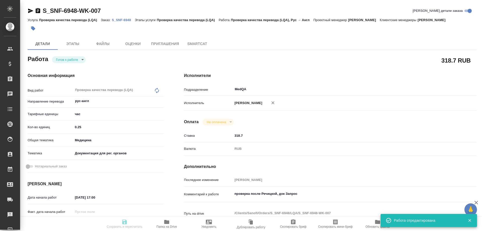
type input "S_SNF-6948"
type input "Проверка качества перевода (LQA)"
type input "[PERSON_NAME]"
type input "/Clients/Sanofi/Orders/S_SNF-6948"
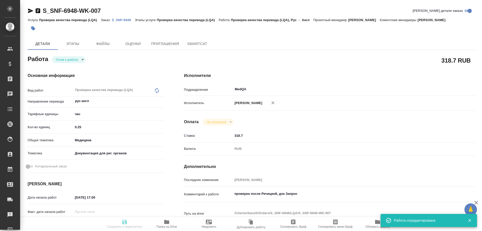
type textarea "x"
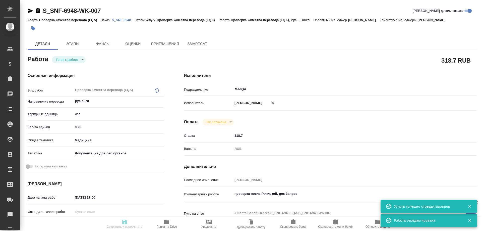
type textarea "x"
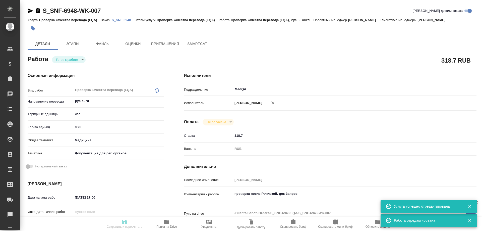
type textarea "x"
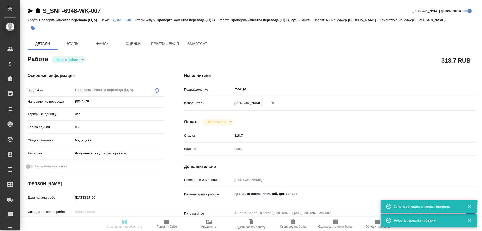
type textarea "x"
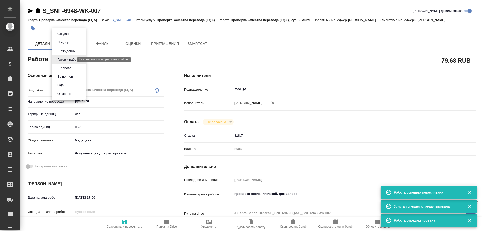
click at [72, 61] on body "🙏 .cls-1 fill:#fff; AWATERA Solovyova Elena Клиенты Спецификации Заказы 0 Чаты …" at bounding box center [241, 115] width 482 height 231
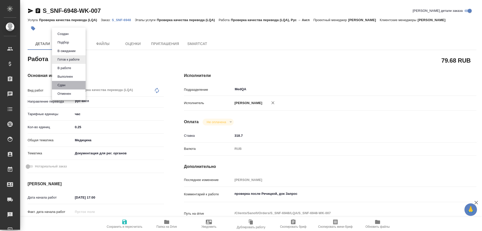
click at [69, 82] on li "Сдан" at bounding box center [69, 85] width 34 height 9
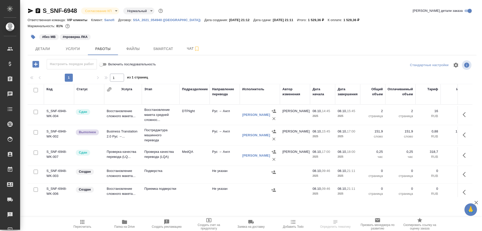
click at [30, 10] on icon "button" at bounding box center [30, 11] width 5 height 5
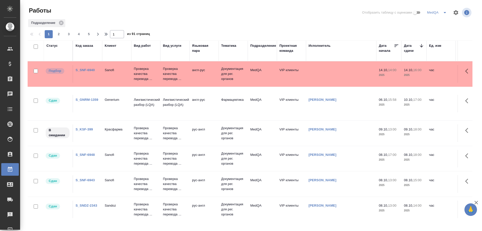
click at [87, 155] on link "S_SNF-6948" at bounding box center [85, 155] width 19 height 4
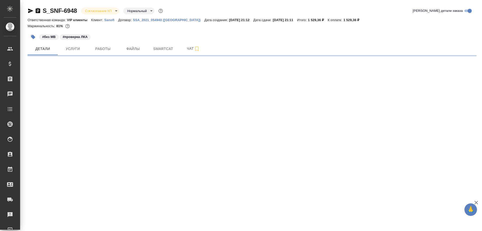
select select "RU"
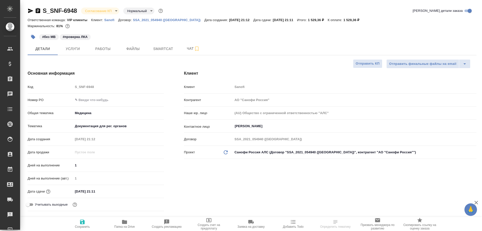
type textarea "x"
type input "[PERSON_NAME]"
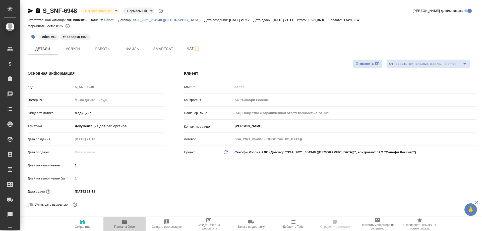
click at [126, 223] on icon "button" at bounding box center [124, 222] width 5 height 4
type textarea "x"
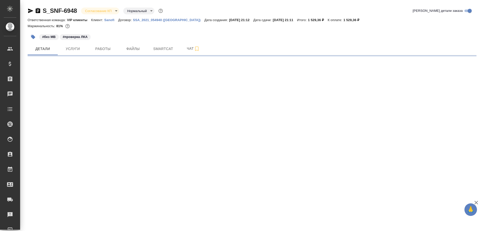
select select "RU"
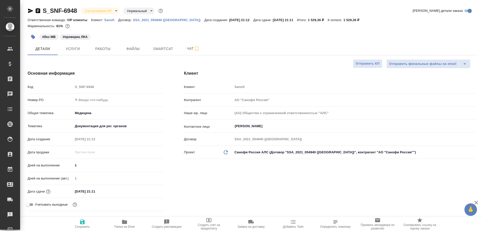
type textarea "x"
